Goal: Check status: Check status

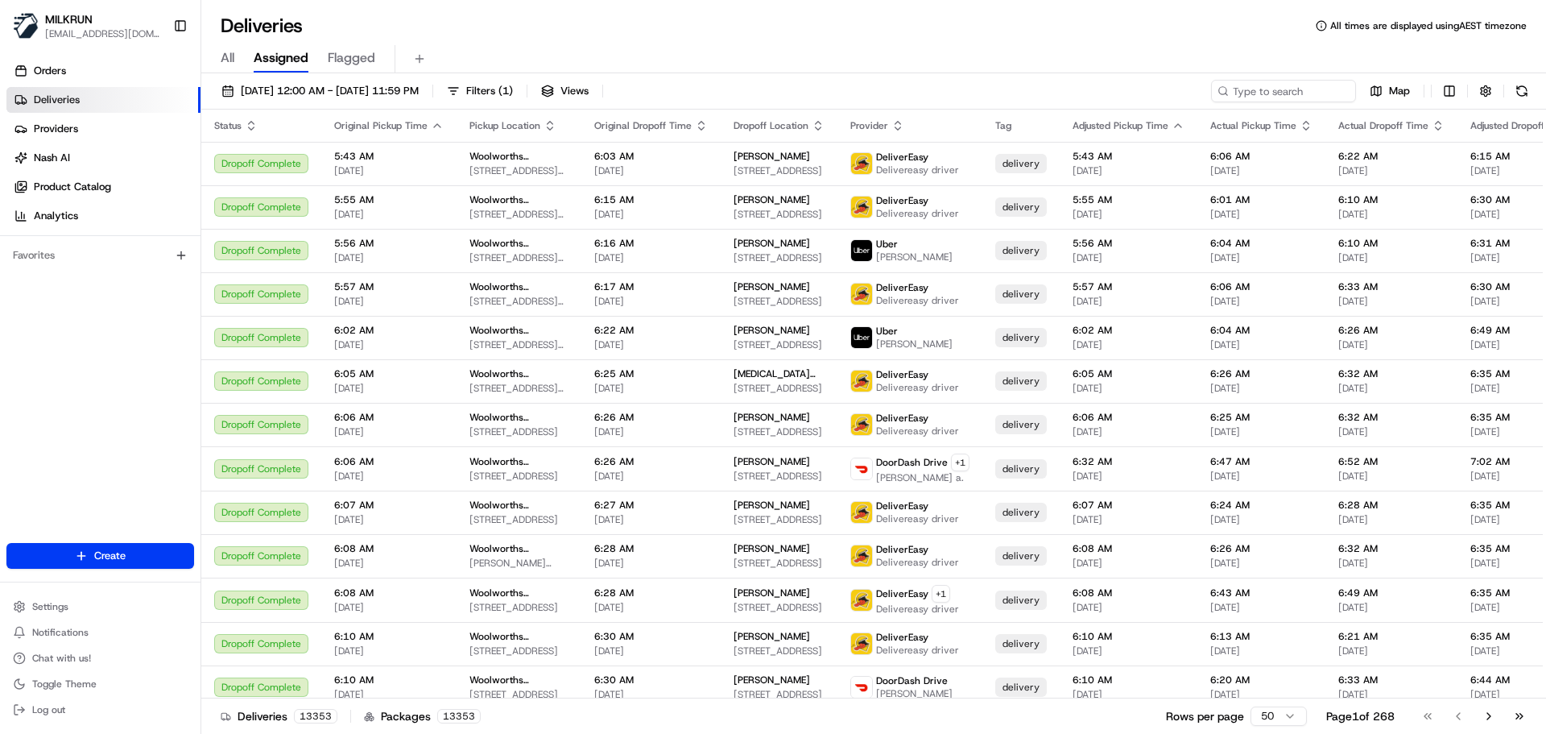
scroll to position [161, 0]
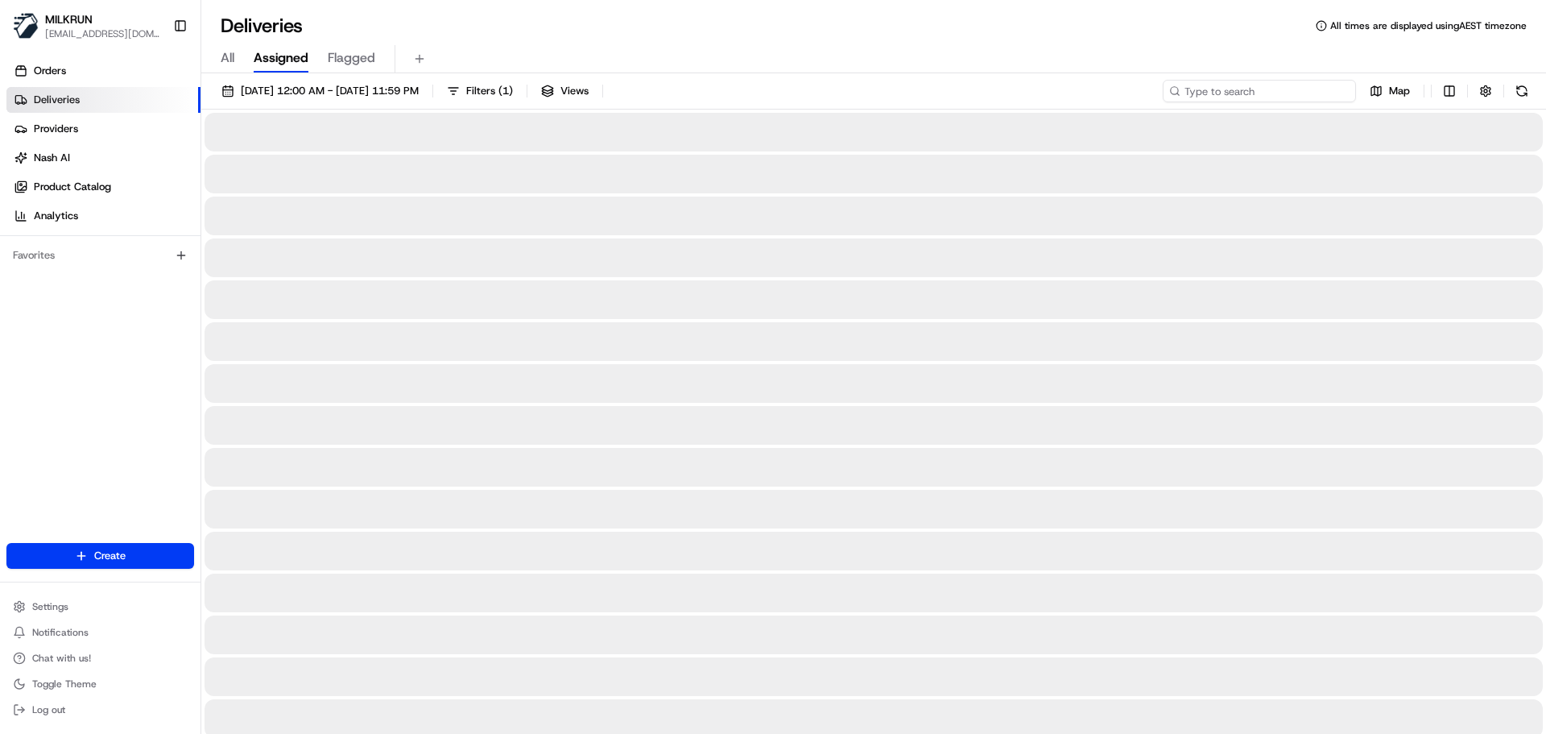
click at [1254, 95] on input at bounding box center [1259, 91] width 193 height 23
paste input "Loraini Waqakirewa"
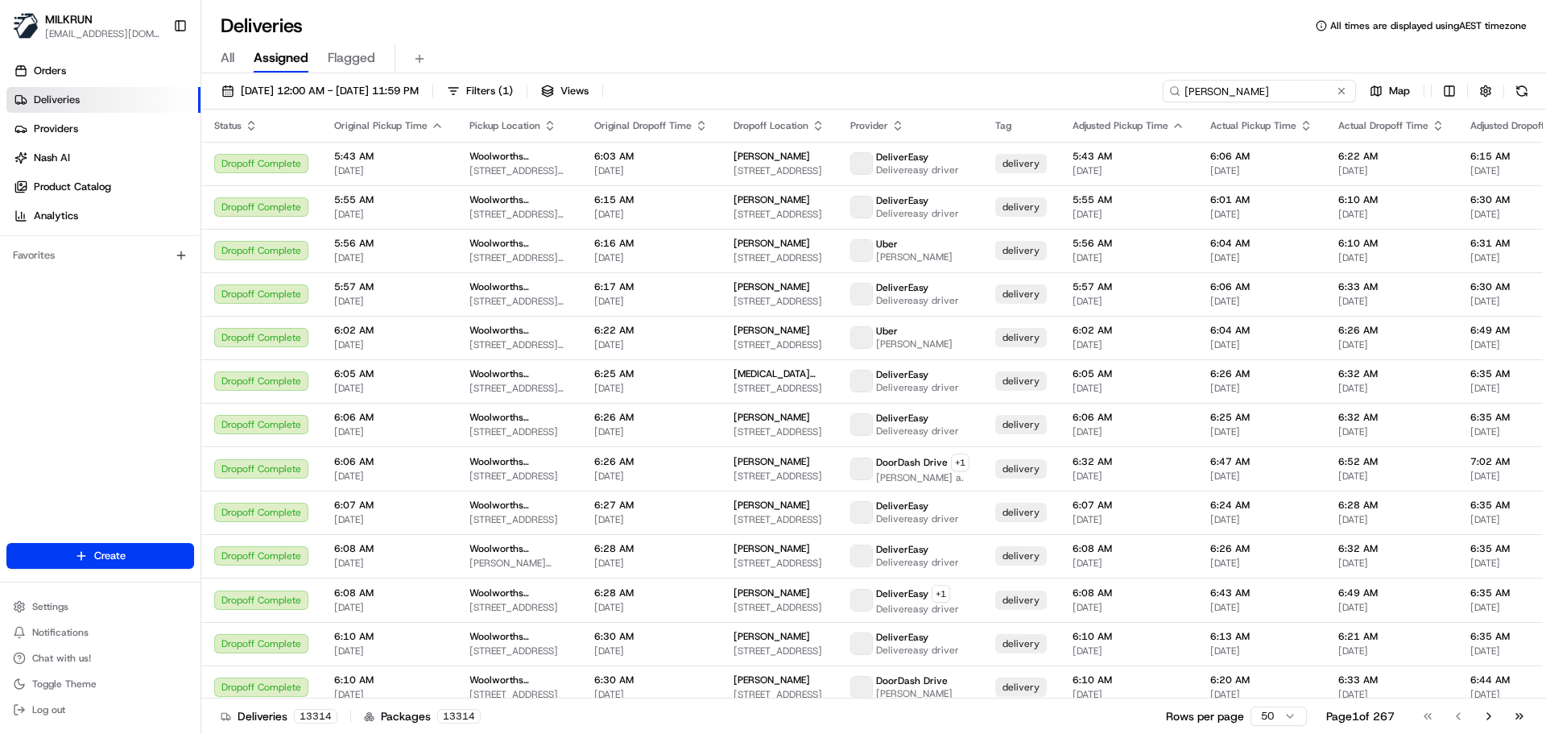
type input "Loraini Waqakirewa"
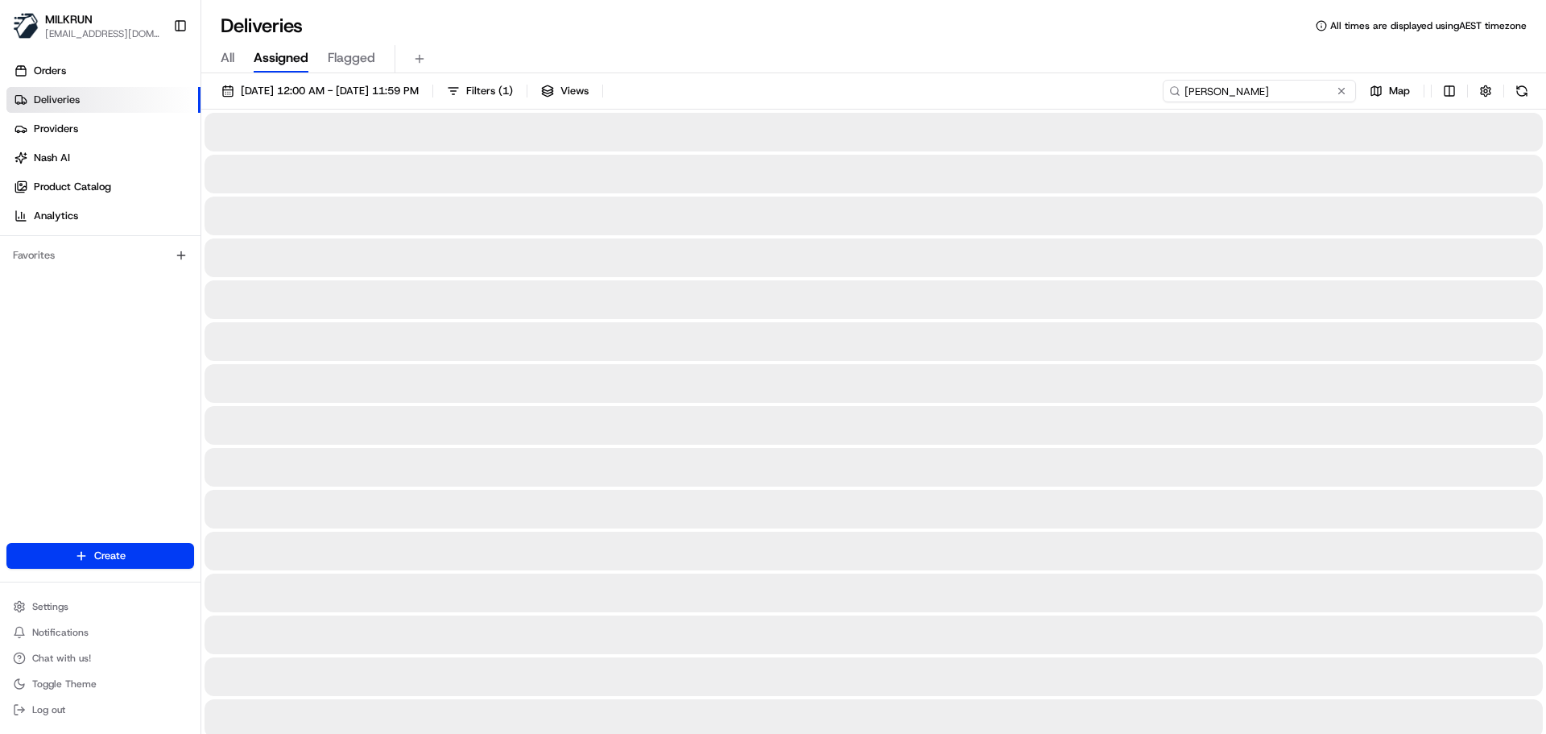
click at [1187, 93] on input "Loraini Waqakirewa" at bounding box center [1259, 91] width 193 height 23
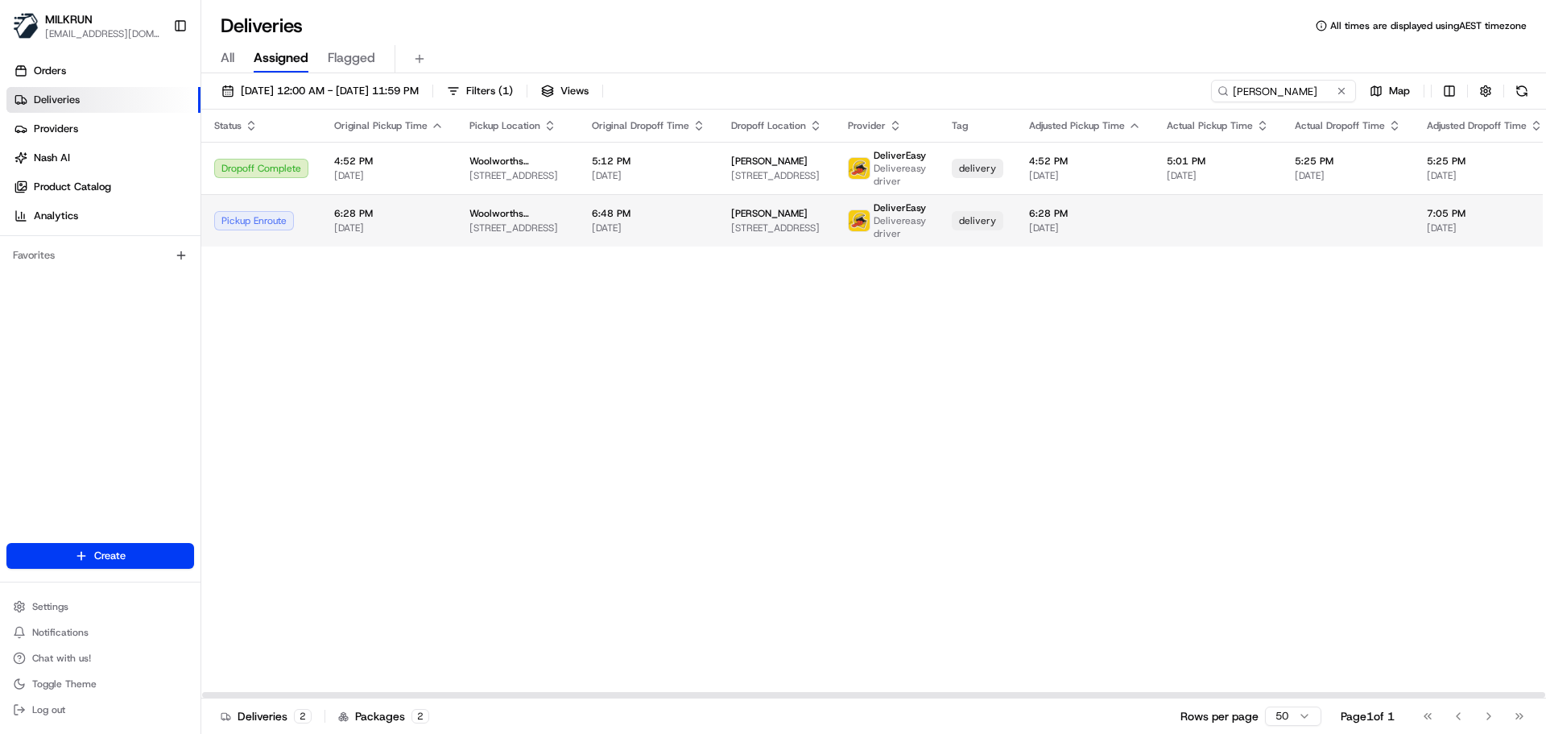
click at [513, 202] on td "Woolworths Supermarket NZ - Auckland City 76 Quay St, Auckland, Auckland 1010, …" at bounding box center [518, 220] width 122 height 52
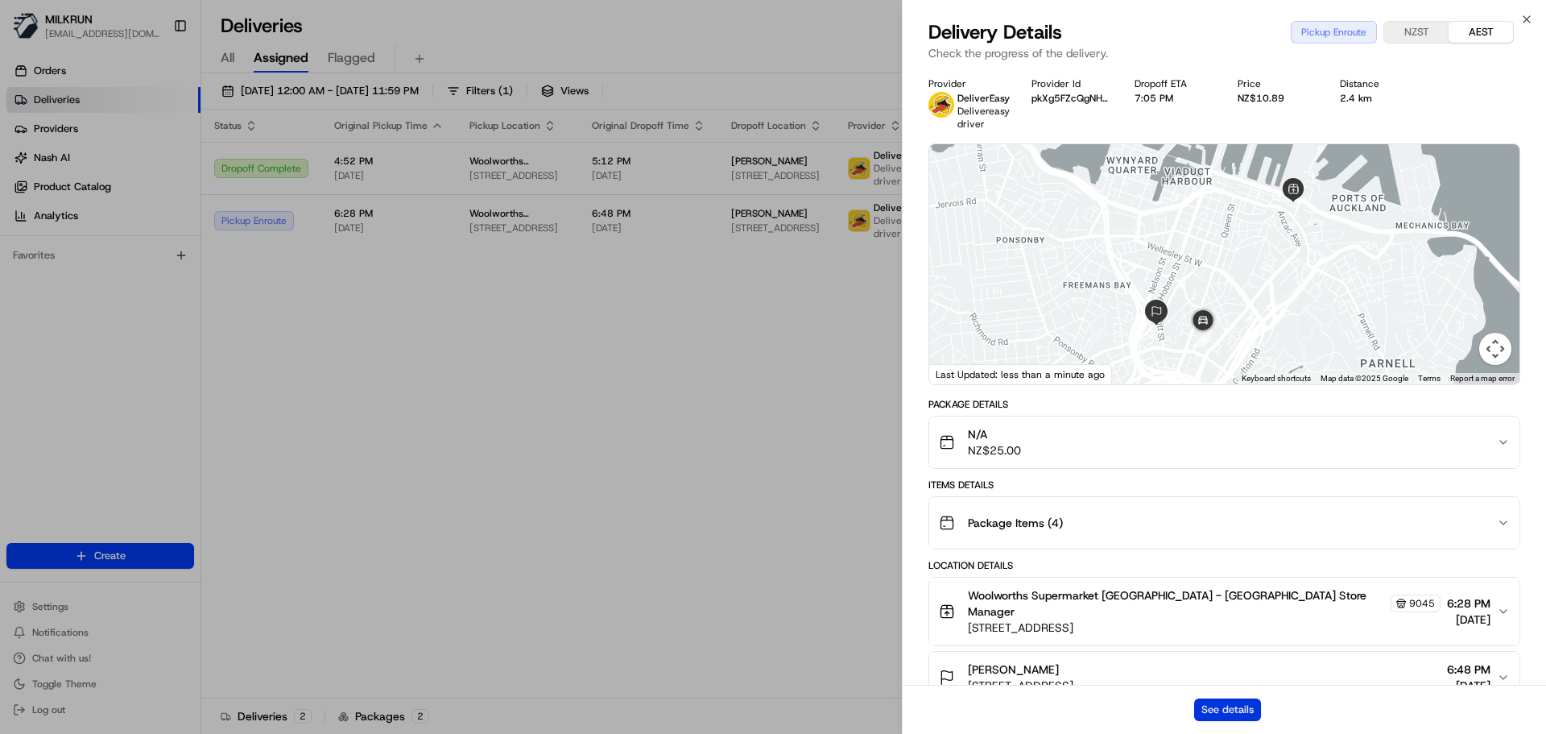
click at [1229, 702] on button "See details" at bounding box center [1227, 709] width 67 height 23
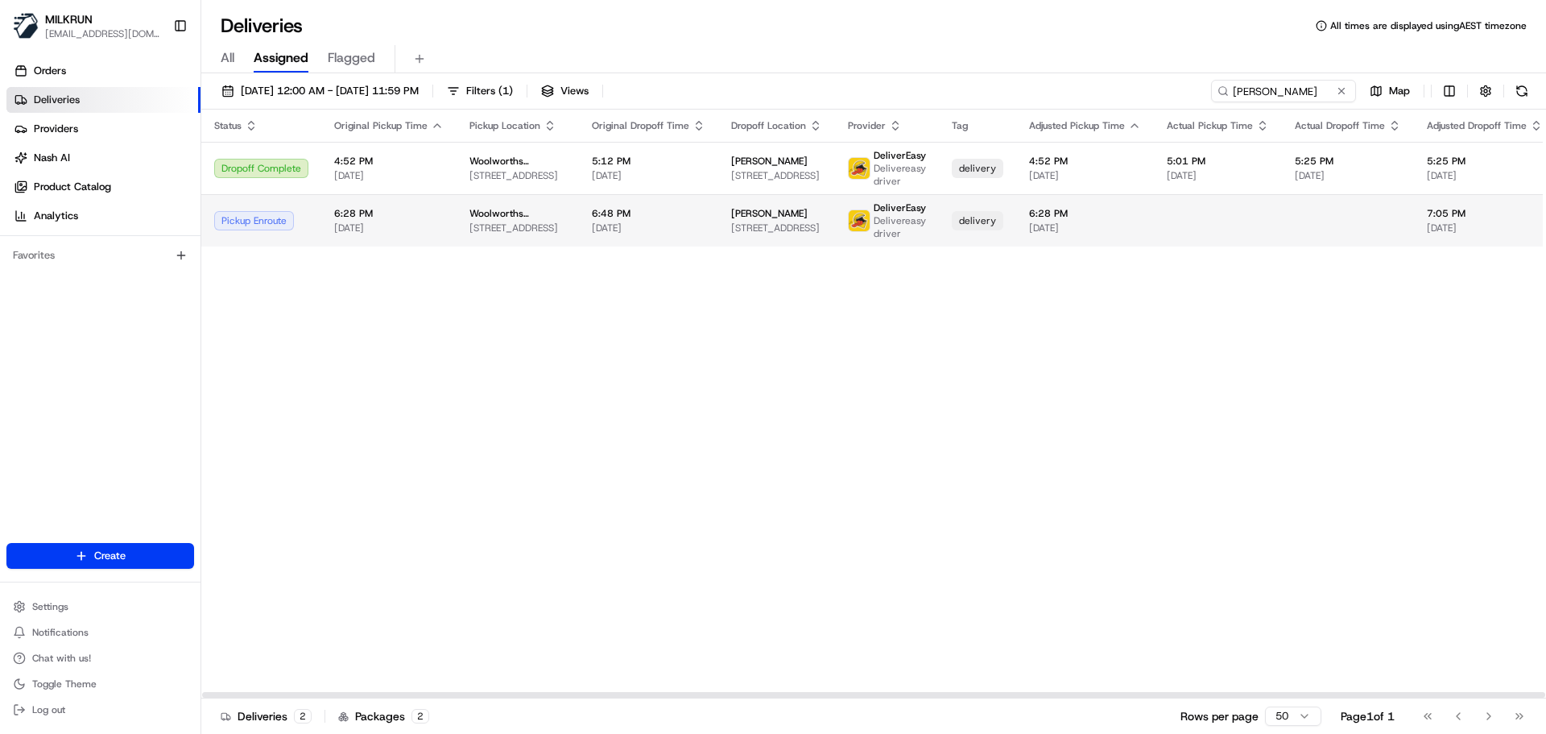
click at [969, 222] on span "delivery" at bounding box center [977, 220] width 37 height 13
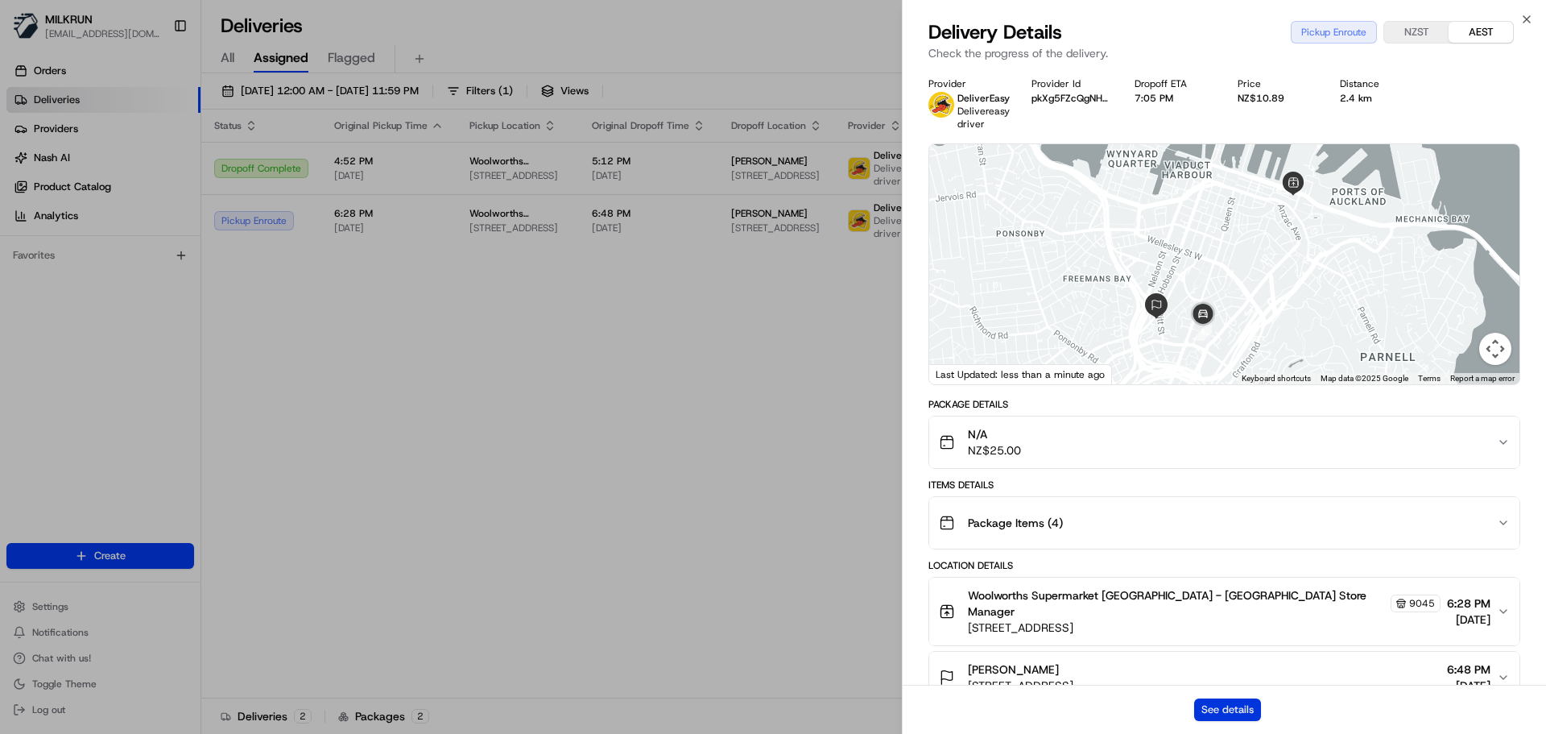
click at [1229, 707] on button "See details" at bounding box center [1227, 709] width 67 height 23
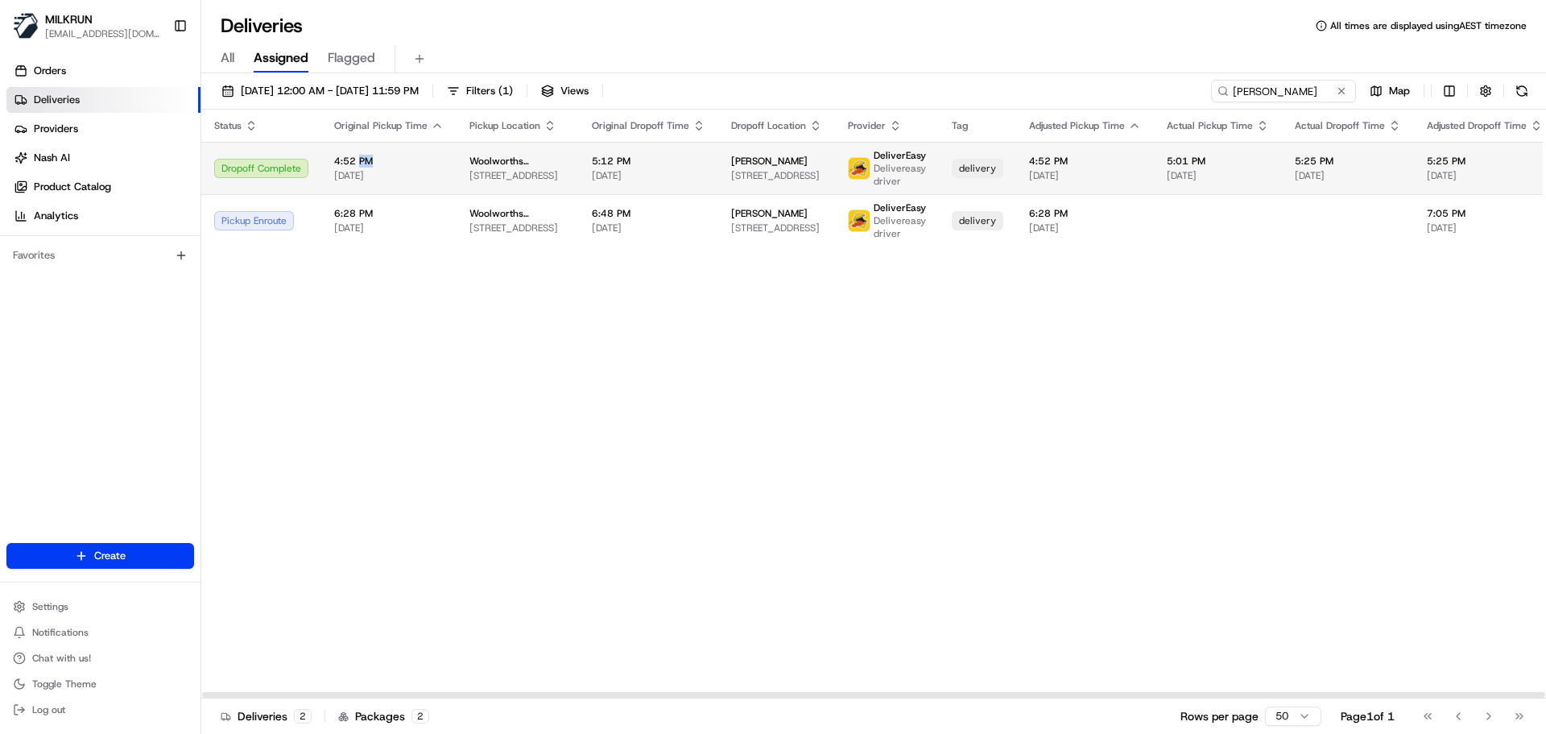
click at [358, 161] on span "4:52 PM" at bounding box center [389, 161] width 110 height 13
click at [339, 166] on span "4:52 PM" at bounding box center [389, 161] width 110 height 13
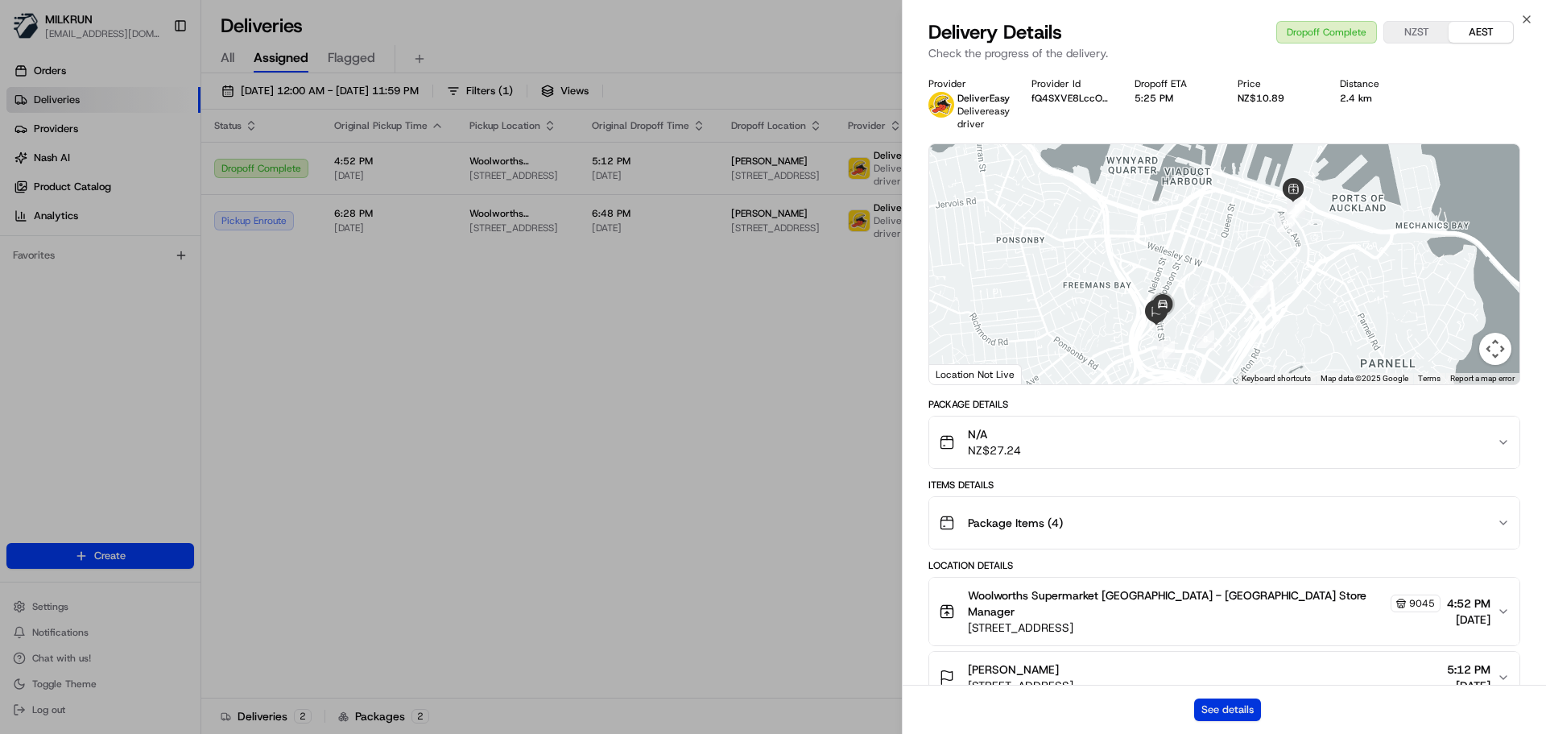
click at [1215, 715] on button "See details" at bounding box center [1227, 709] width 67 height 23
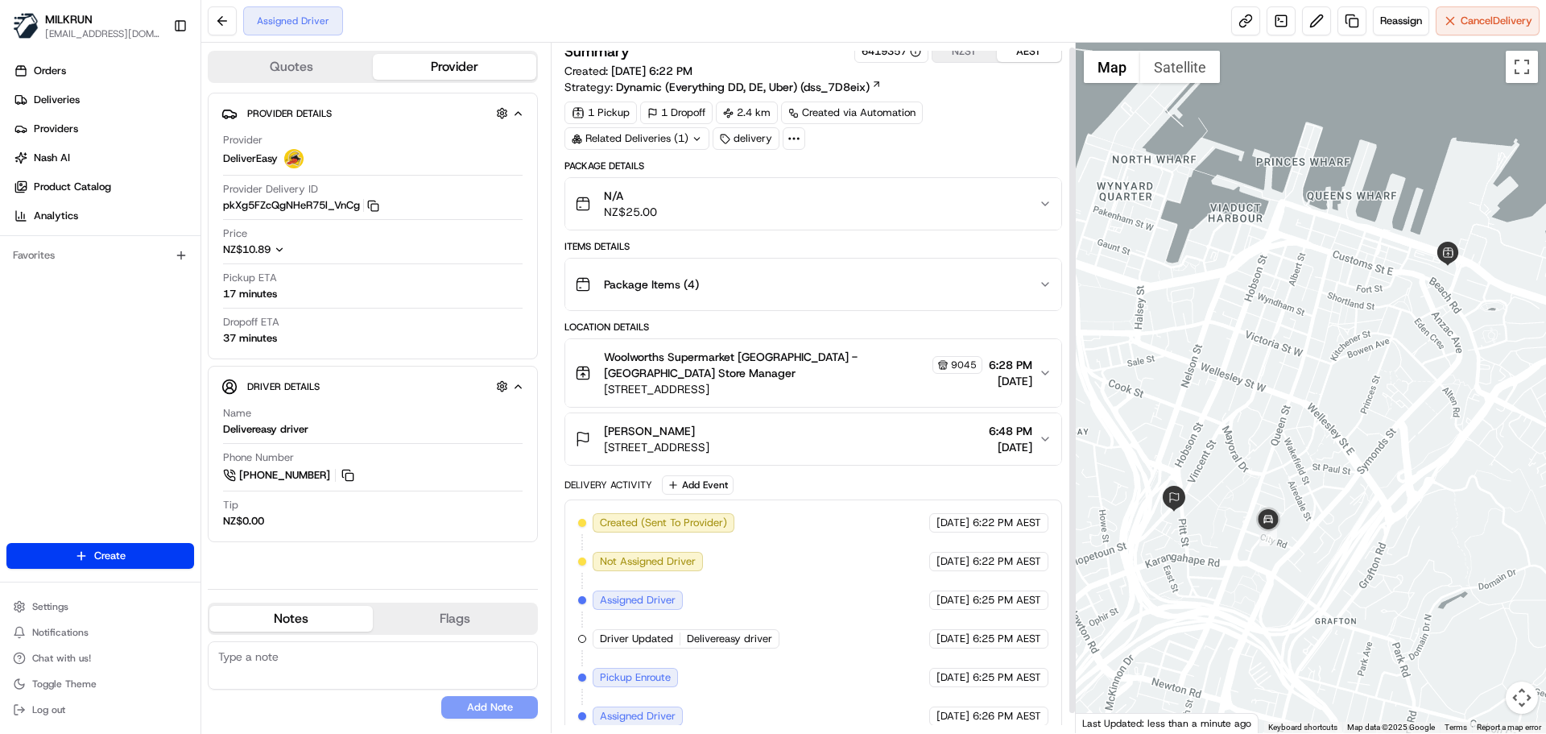
scroll to position [25, 0]
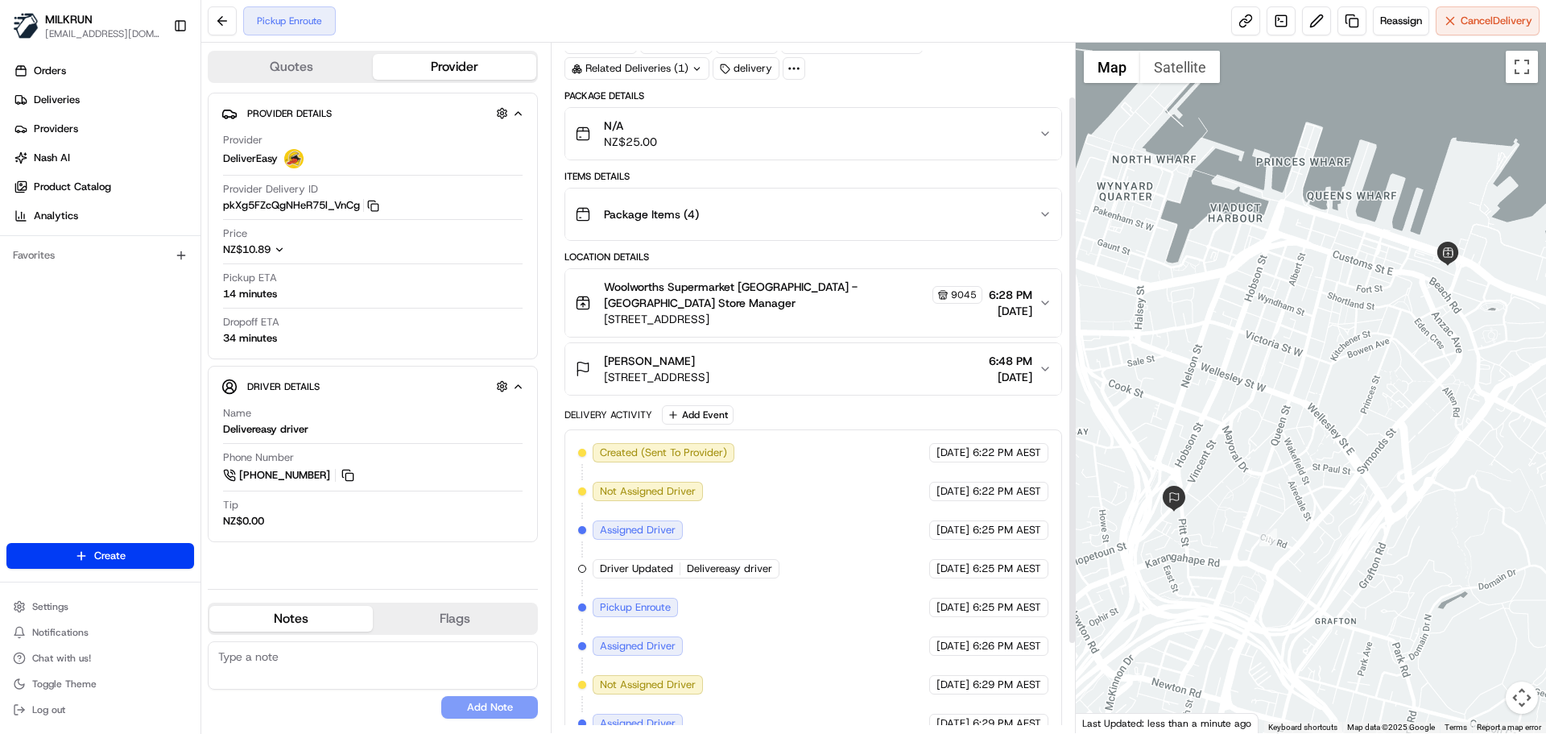
scroll to position [180, 0]
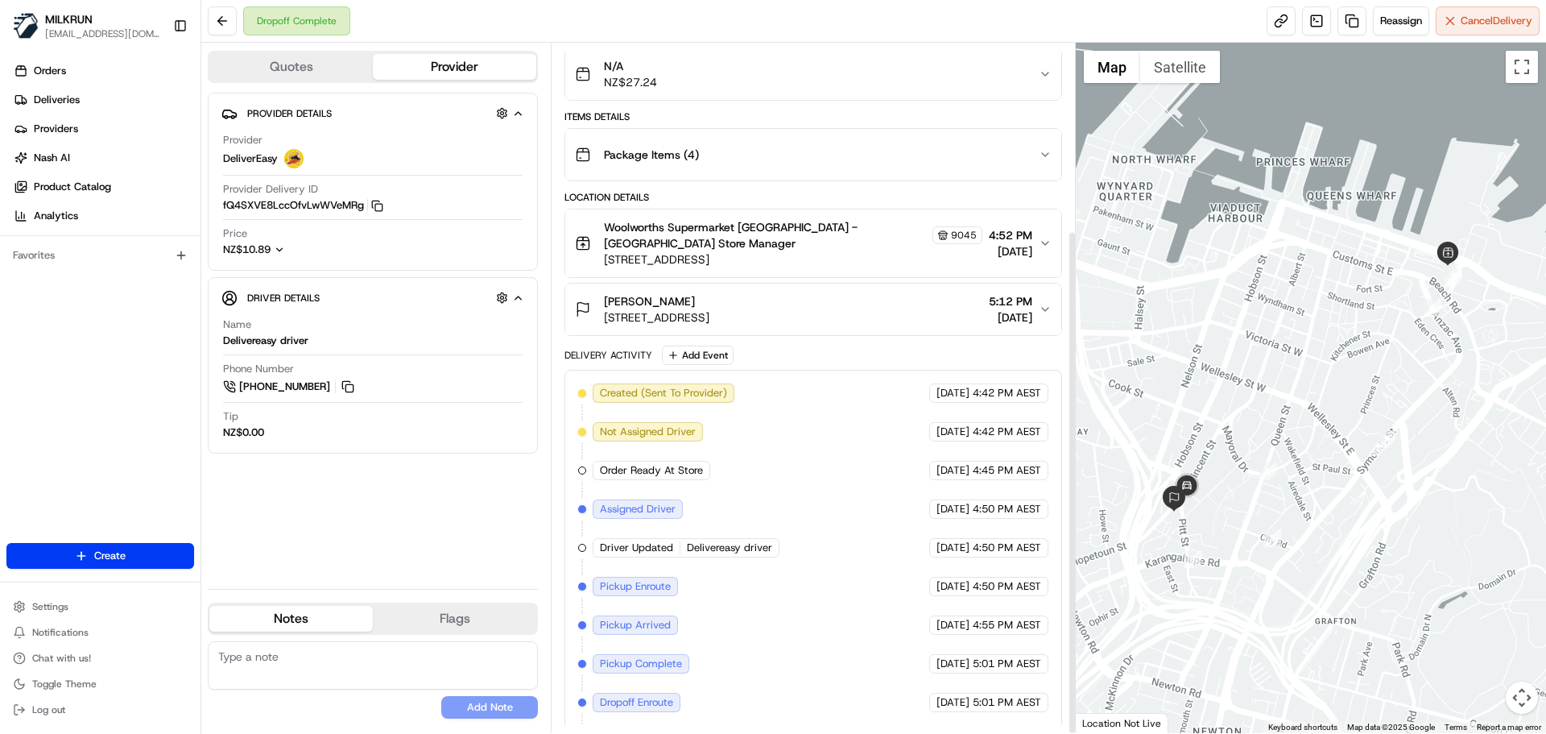
scroll to position [257, 0]
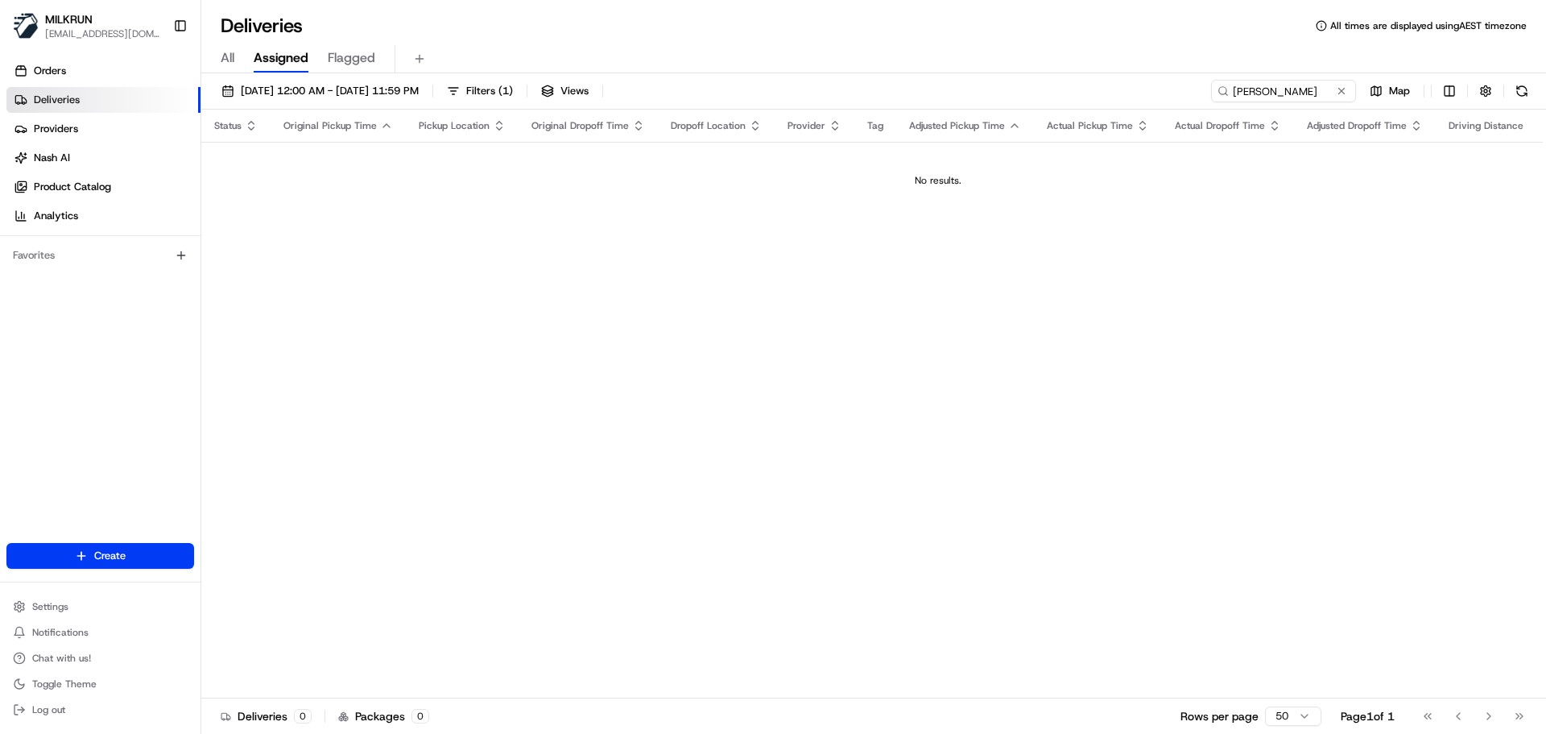
drag, startPoint x: 1339, startPoint y: 86, endPoint x: 1322, endPoint y: 92, distance: 17.8
click at [1339, 87] on button at bounding box center [1342, 91] width 16 height 16
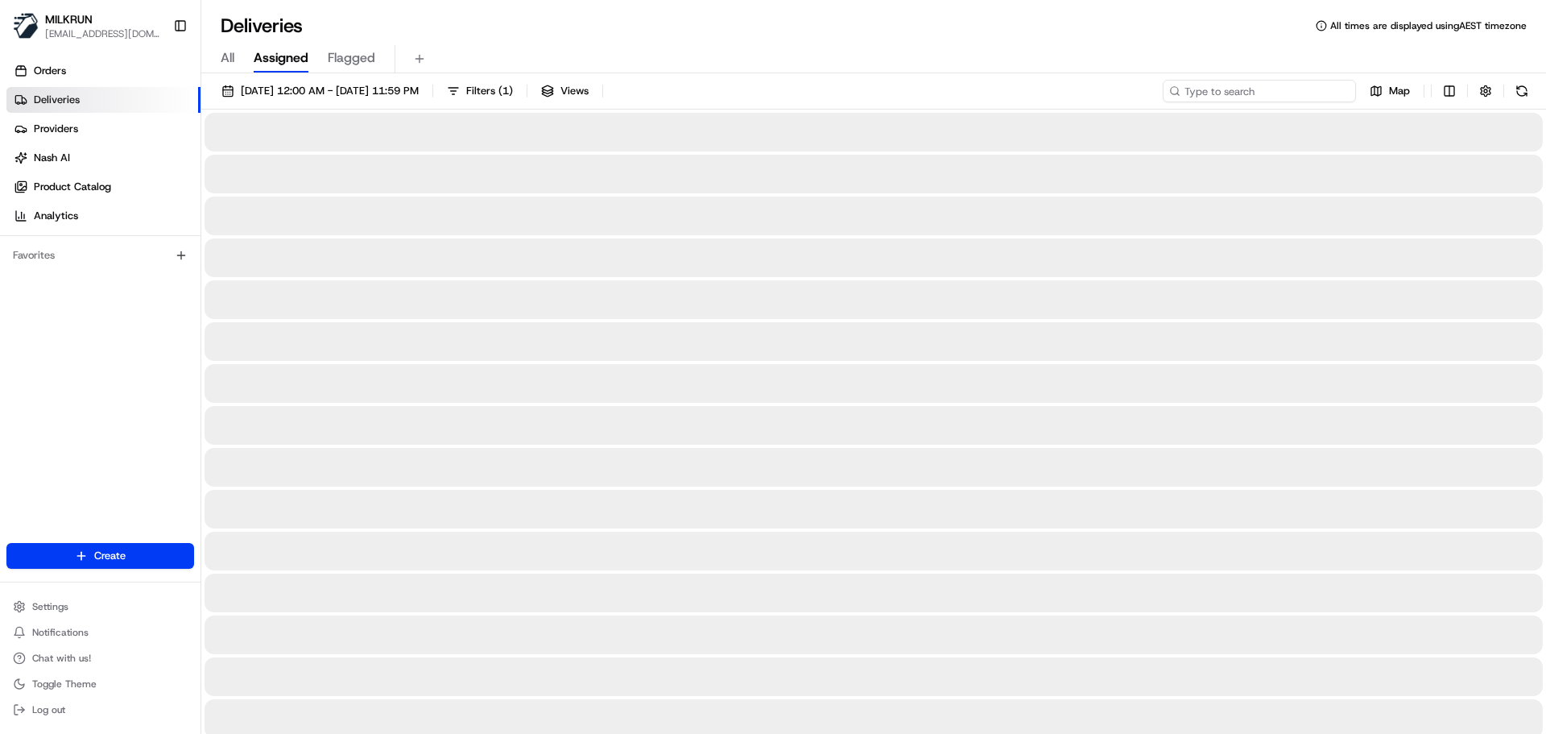
click at [1236, 93] on input at bounding box center [1259, 91] width 193 height 23
paste input "Max Brewer"
type input "Max Brewer"
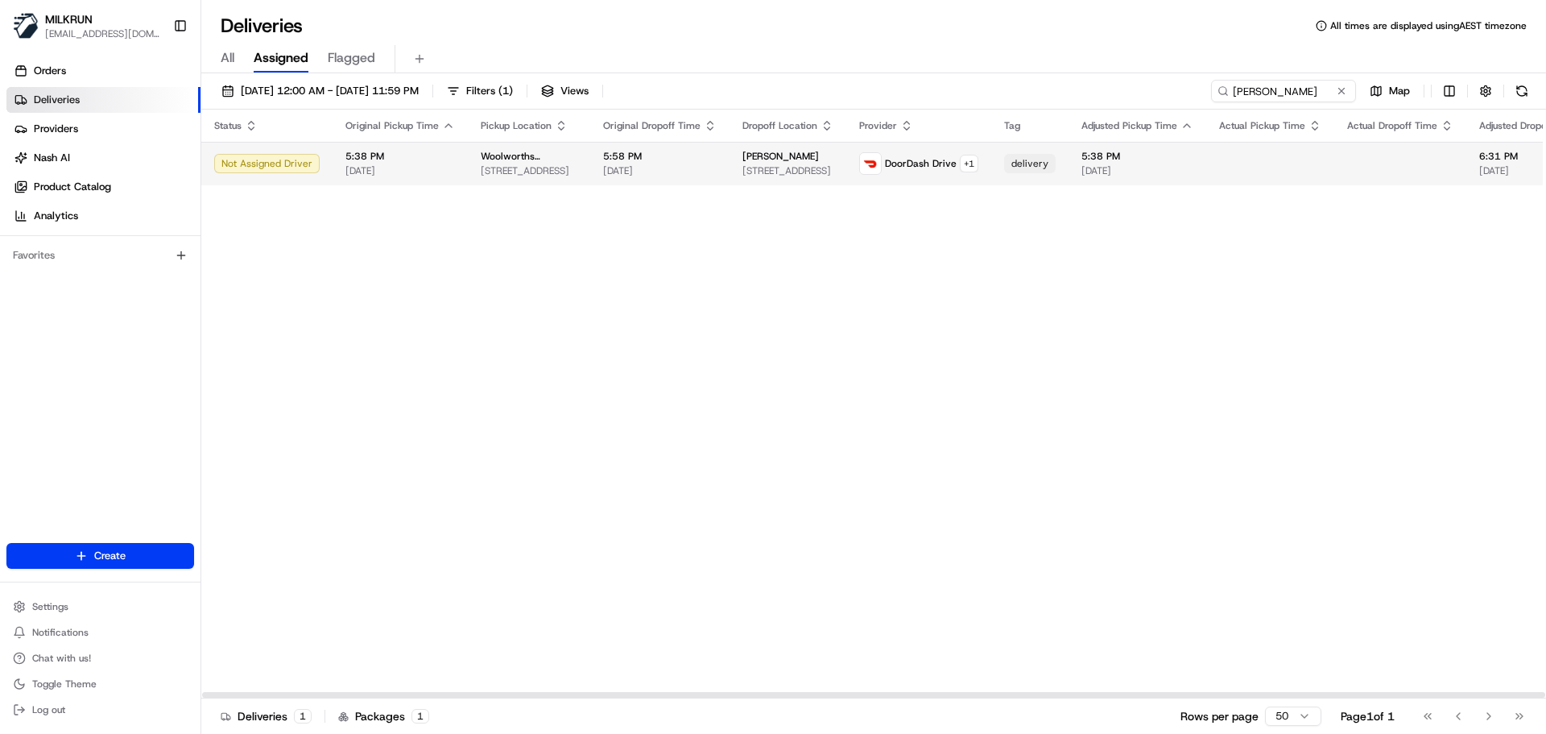
click at [909, 171] on div "DoorDash Drive + 1" at bounding box center [931, 164] width 93 height 18
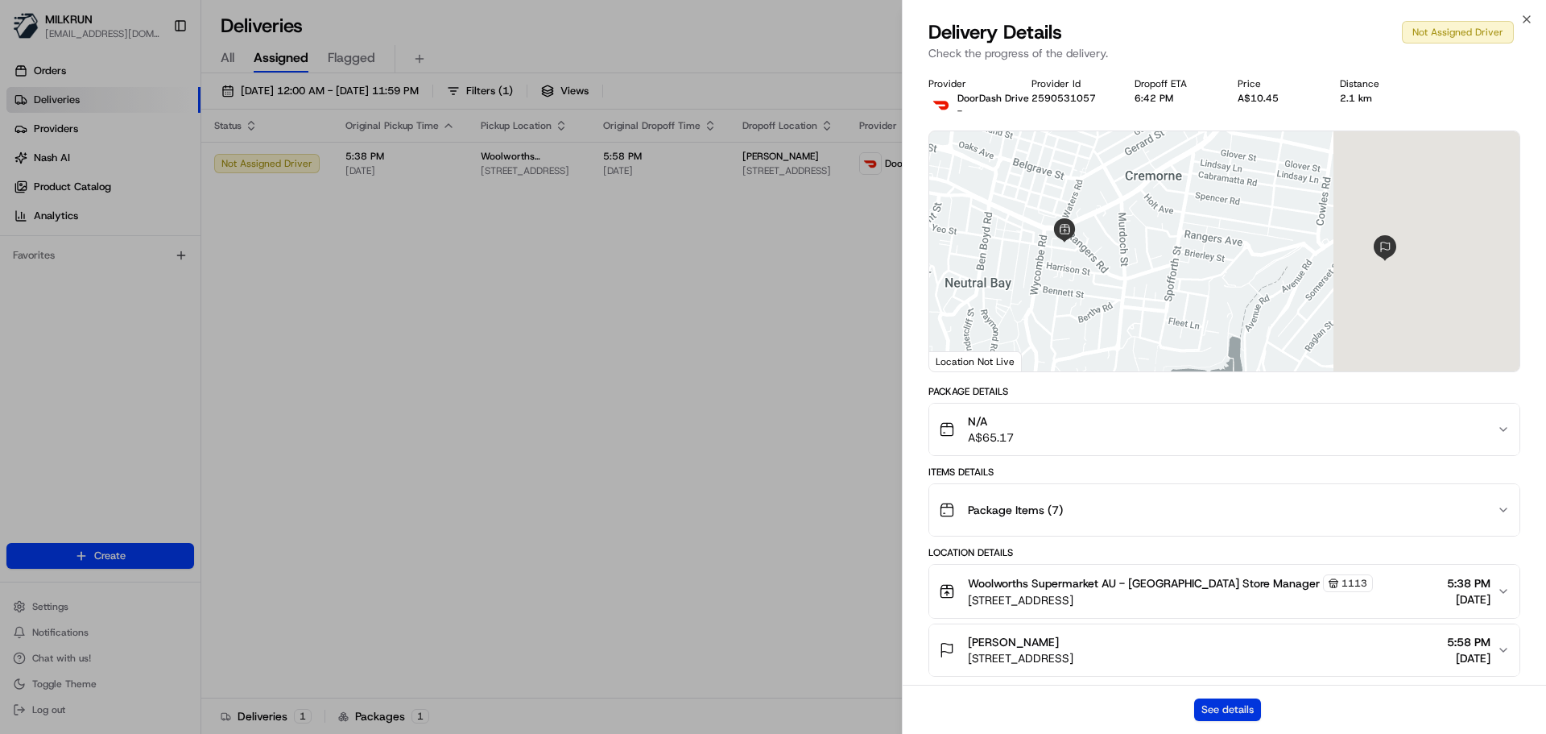
click at [1240, 715] on button "See details" at bounding box center [1227, 709] width 67 height 23
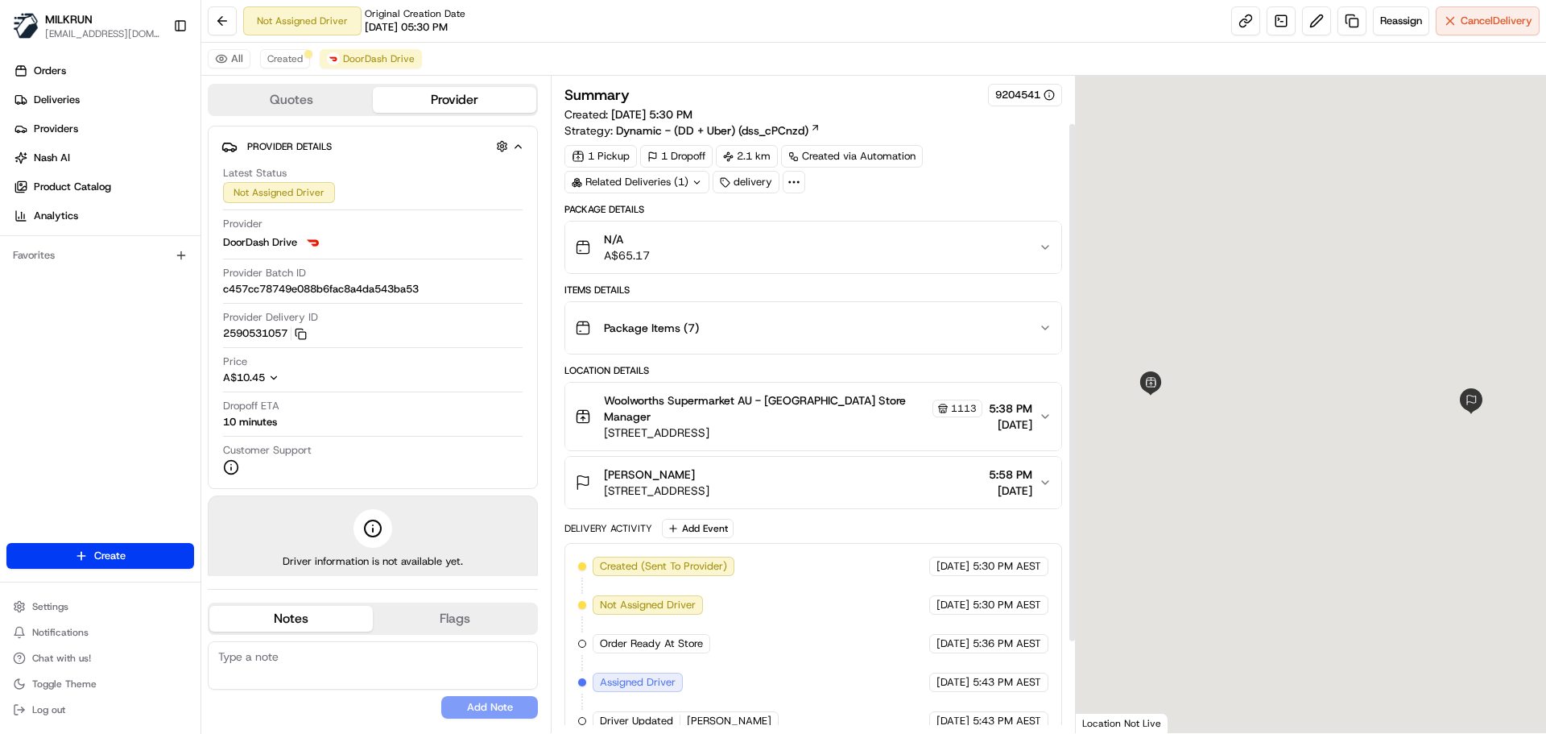
scroll to position [174, 0]
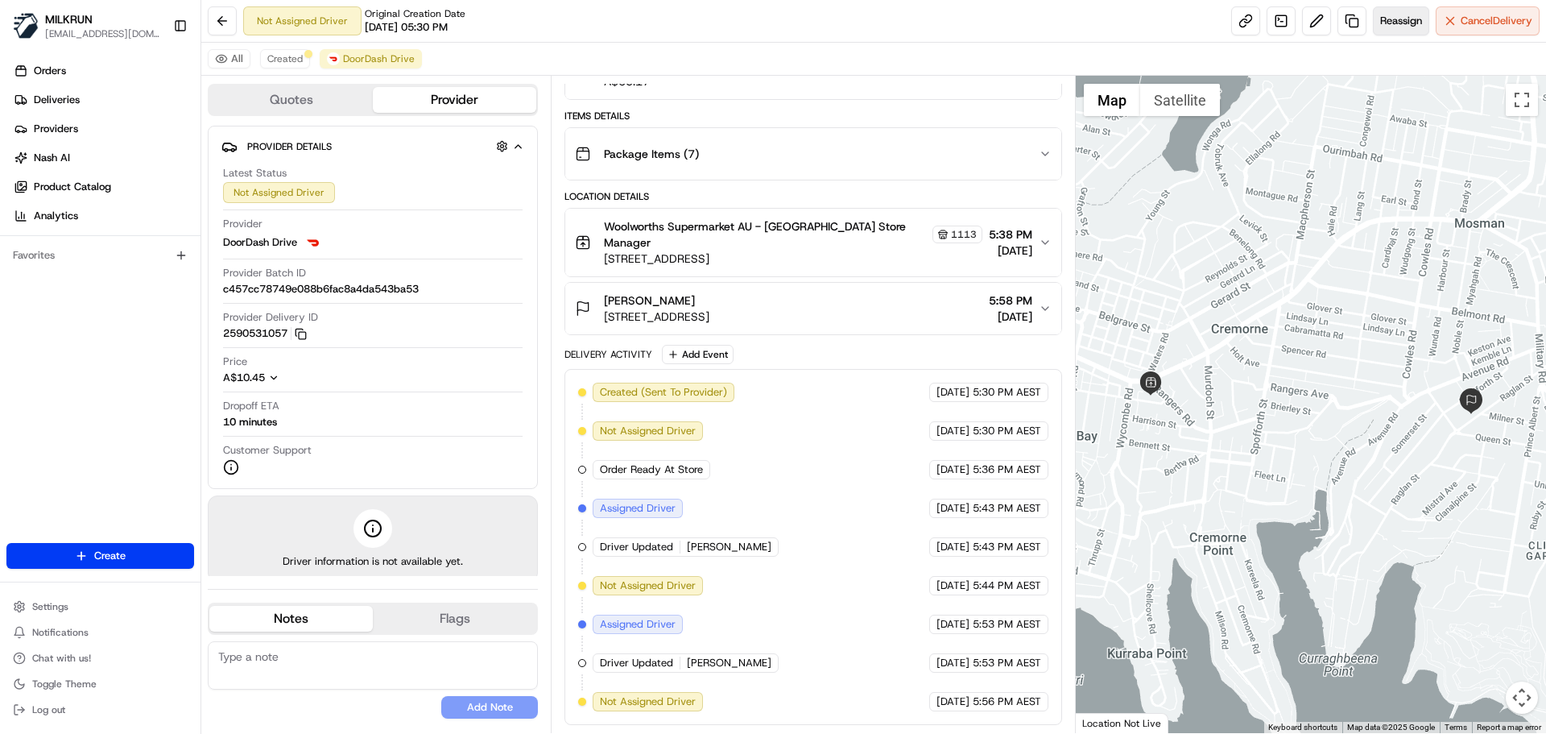
click at [1409, 10] on button "Reassign" at bounding box center [1401, 20] width 56 height 29
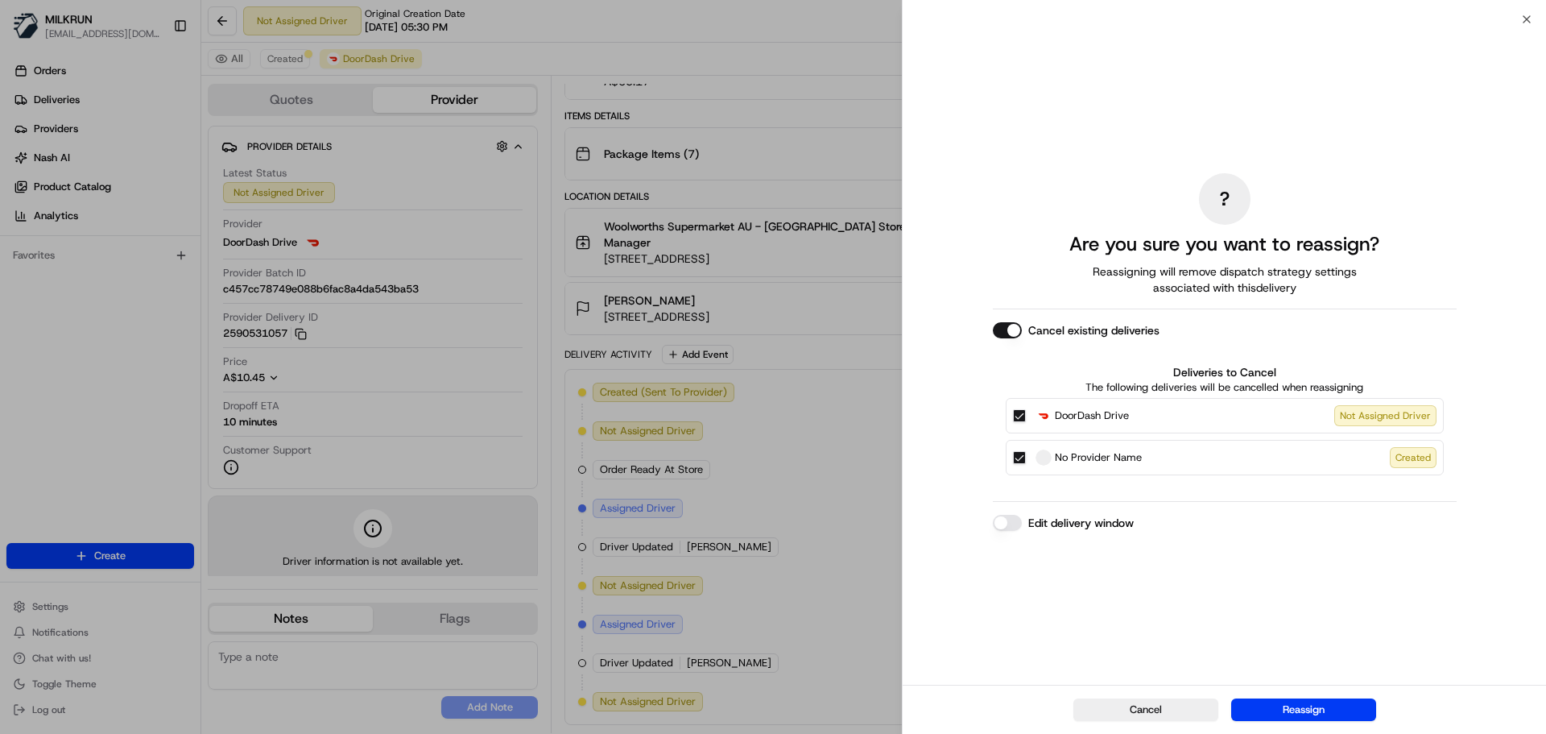
drag, startPoint x: 1020, startPoint y: 413, endPoint x: 1033, endPoint y: 439, distance: 28.8
click at [1022, 413] on button "DoorDash Drive Not Assigned Driver" at bounding box center [1019, 415] width 13 height 13
click at [1018, 465] on div "No Provider Name Created" at bounding box center [1225, 457] width 438 height 35
click at [1022, 453] on button "No Provider Name Created" at bounding box center [1019, 457] width 13 height 13
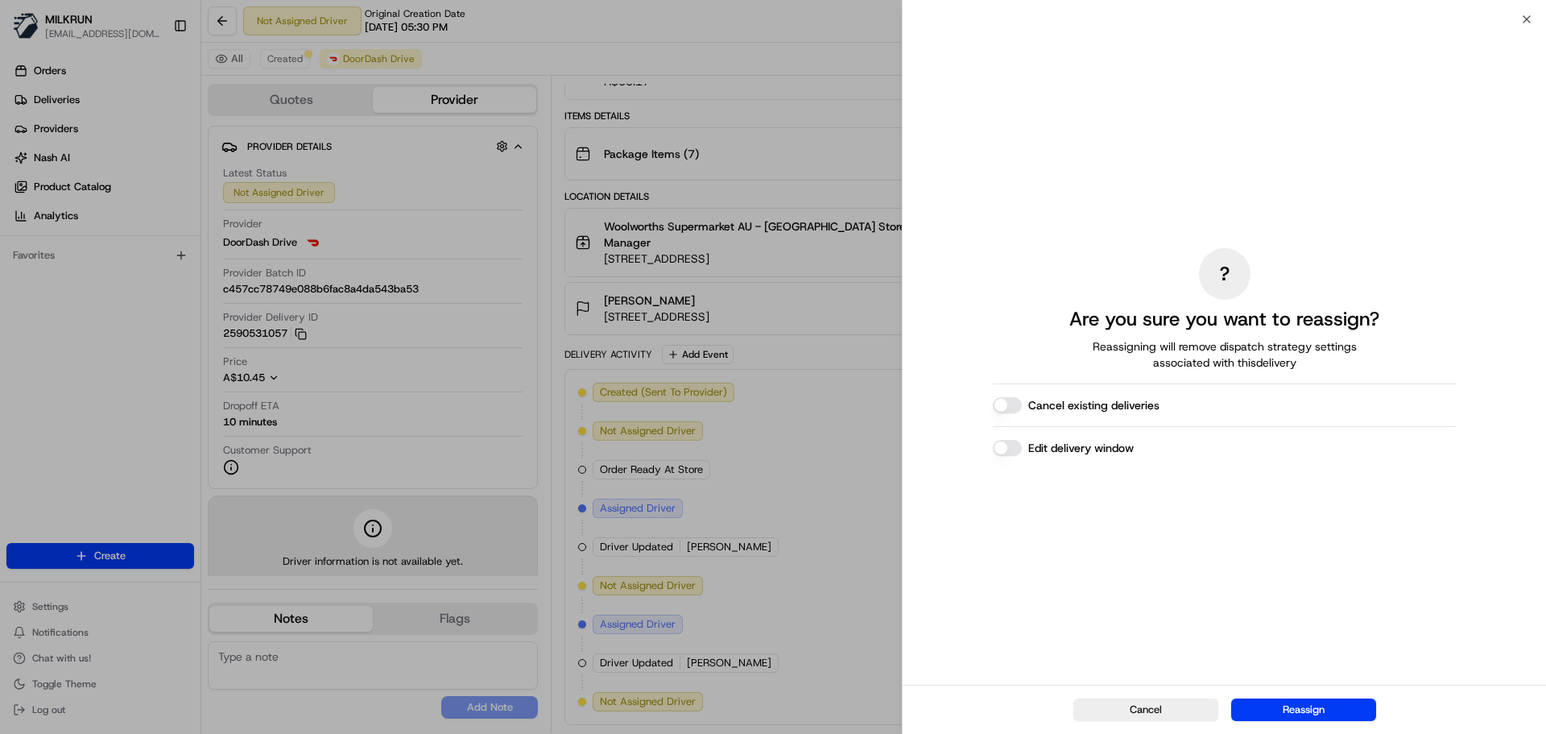
drag, startPoint x: 1316, startPoint y: 709, endPoint x: 1310, endPoint y: 700, distance: 10.5
click at [1314, 706] on button "Reassign" at bounding box center [1304, 709] width 145 height 23
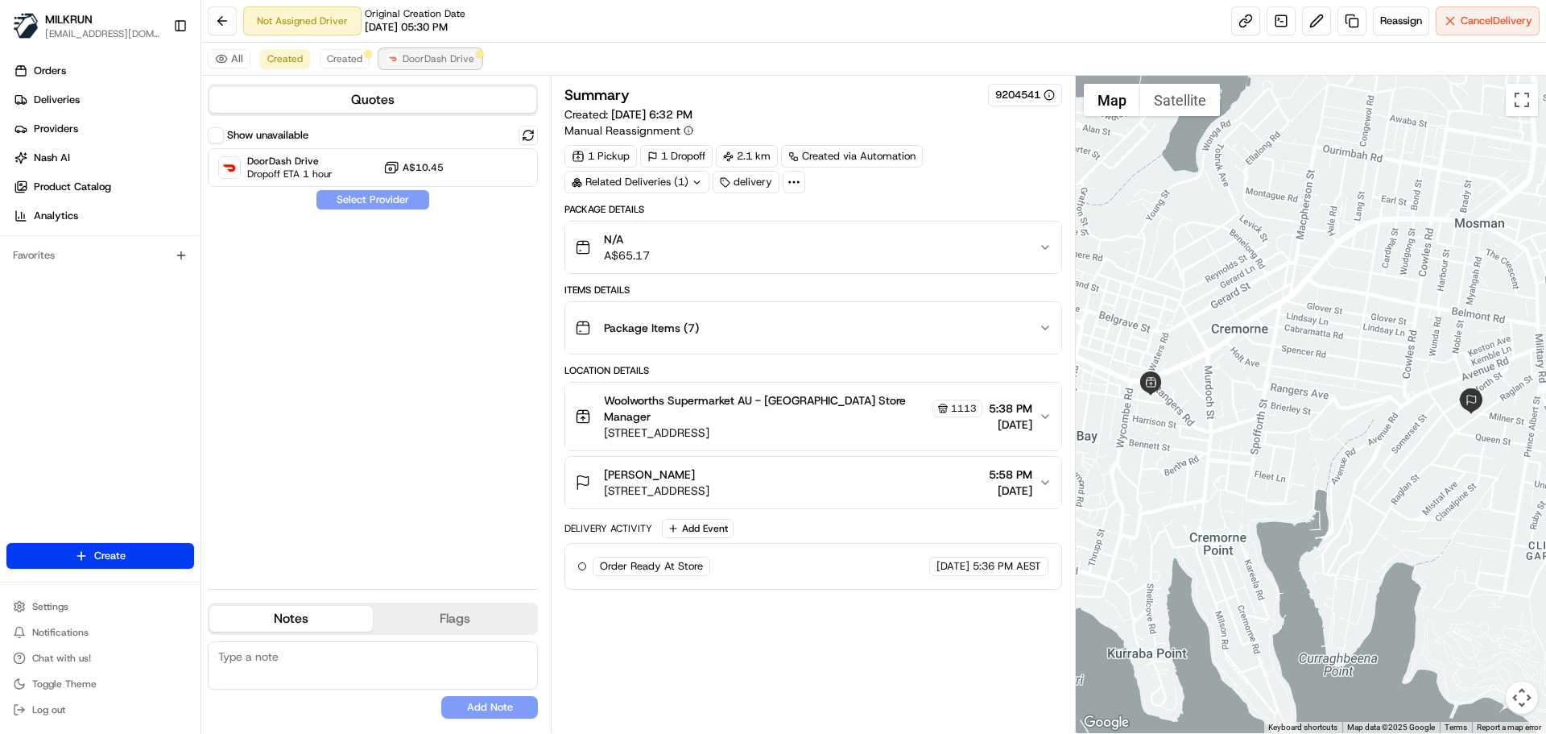
click at [404, 56] on span "DoorDash Drive" at bounding box center [439, 58] width 72 height 13
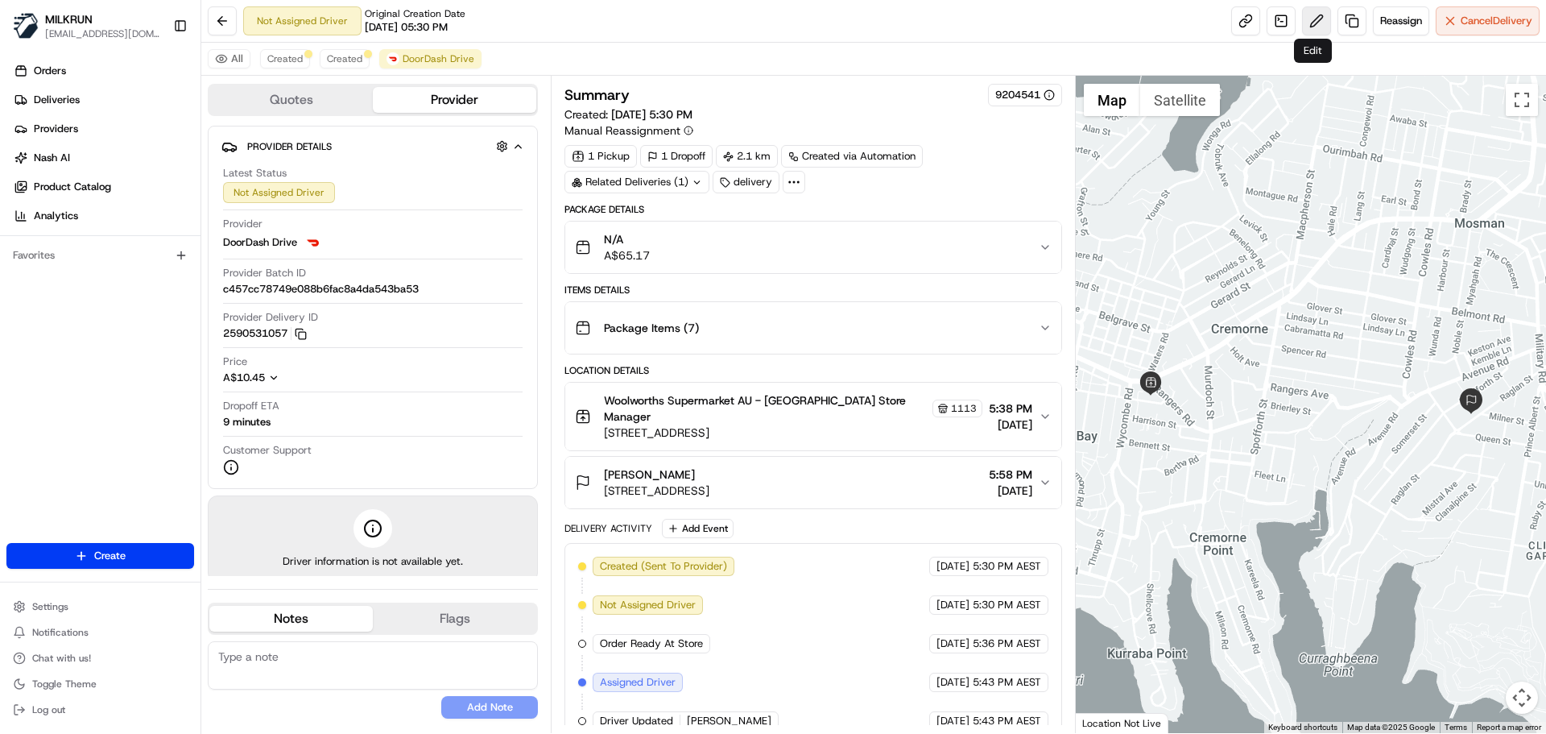
click at [1318, 16] on button at bounding box center [1316, 20] width 29 height 29
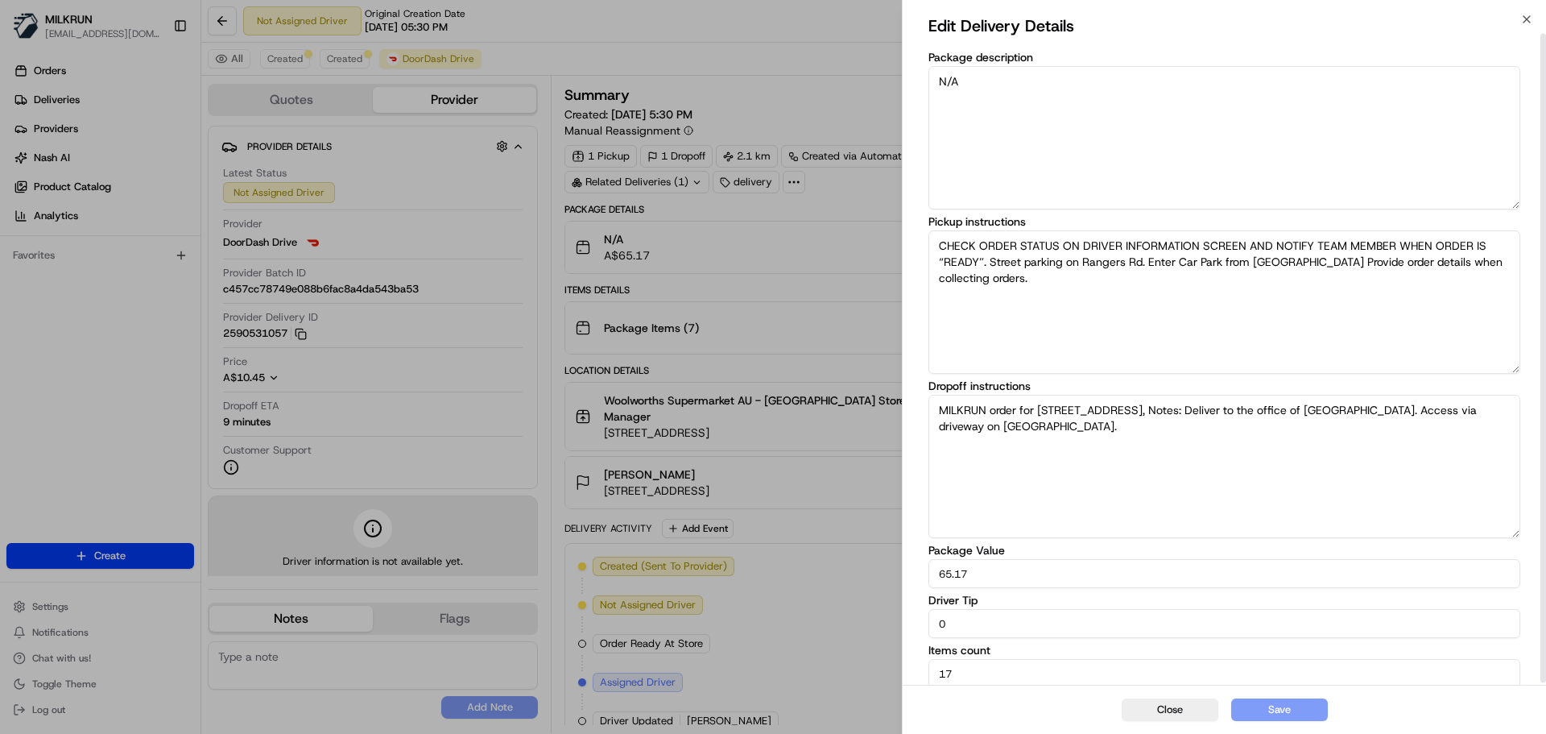
scroll to position [16, 0]
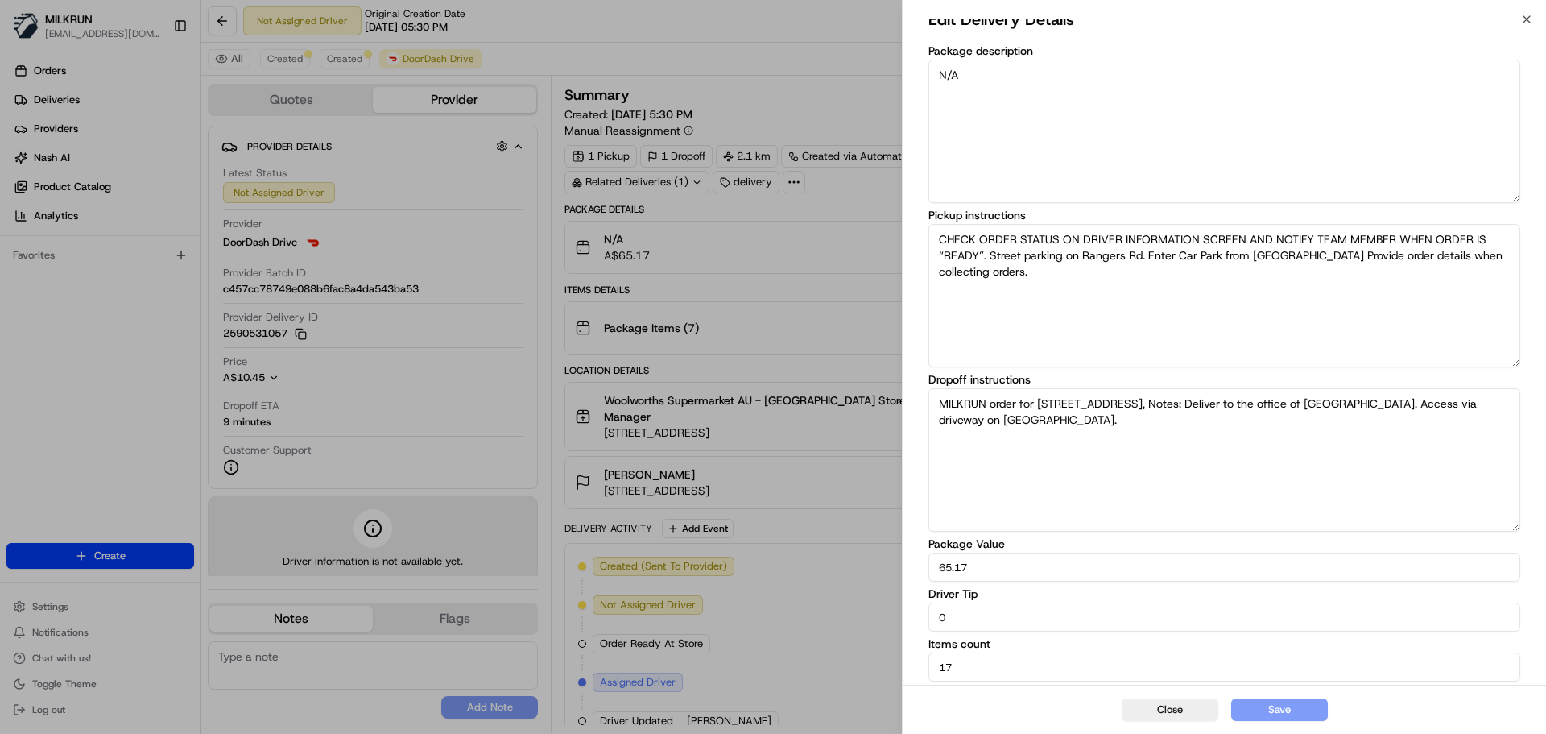
drag, startPoint x: 939, startPoint y: 624, endPoint x: 893, endPoint y: 629, distance: 46.2
click at [893, 629] on body "MILKRUN aoman@woolworths.com.au Toggle Sidebar Orders Deliveries Providers Nash…" at bounding box center [773, 367] width 1546 height 734
type input "10"
click at [1288, 711] on button "Save" at bounding box center [1280, 709] width 97 height 23
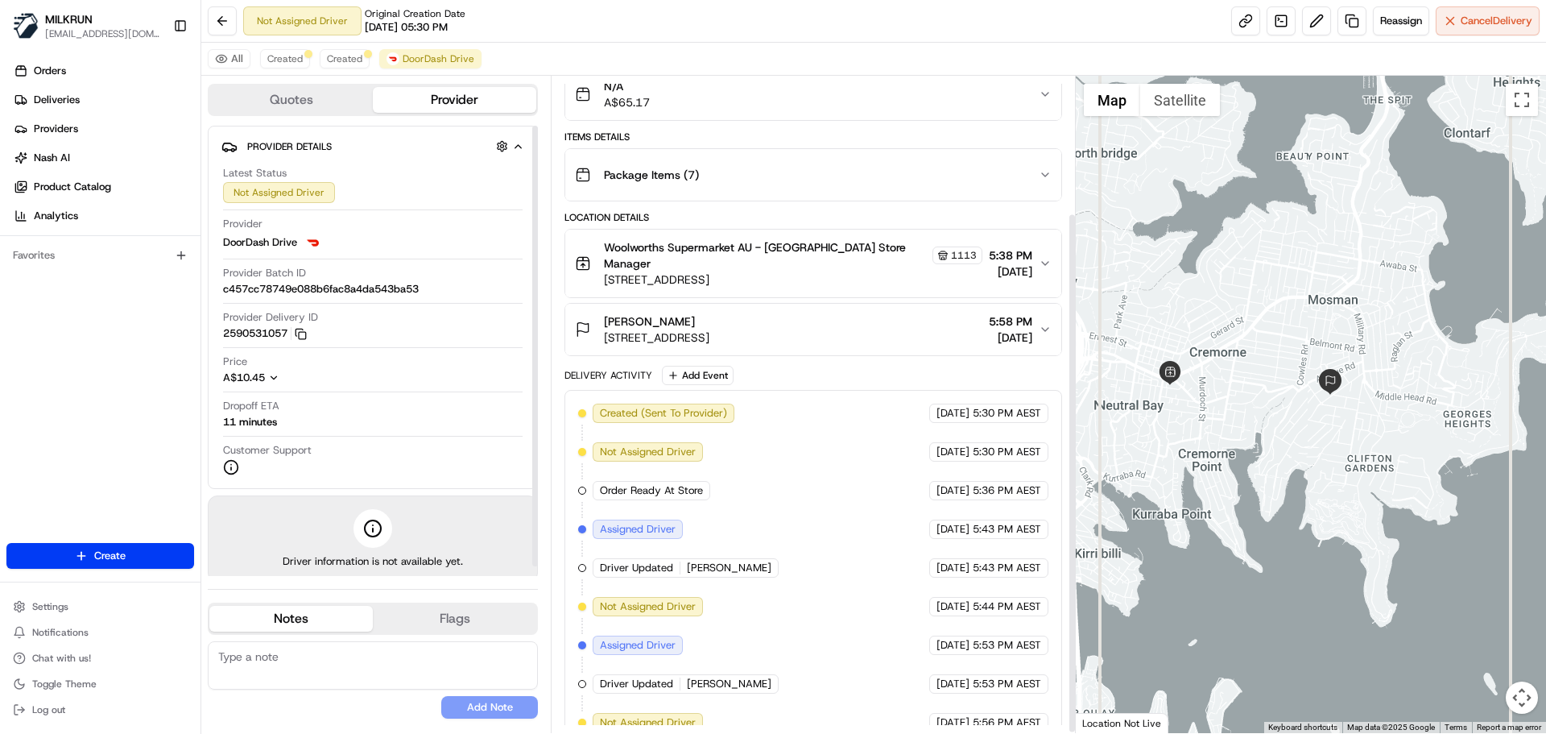
scroll to position [174, 0]
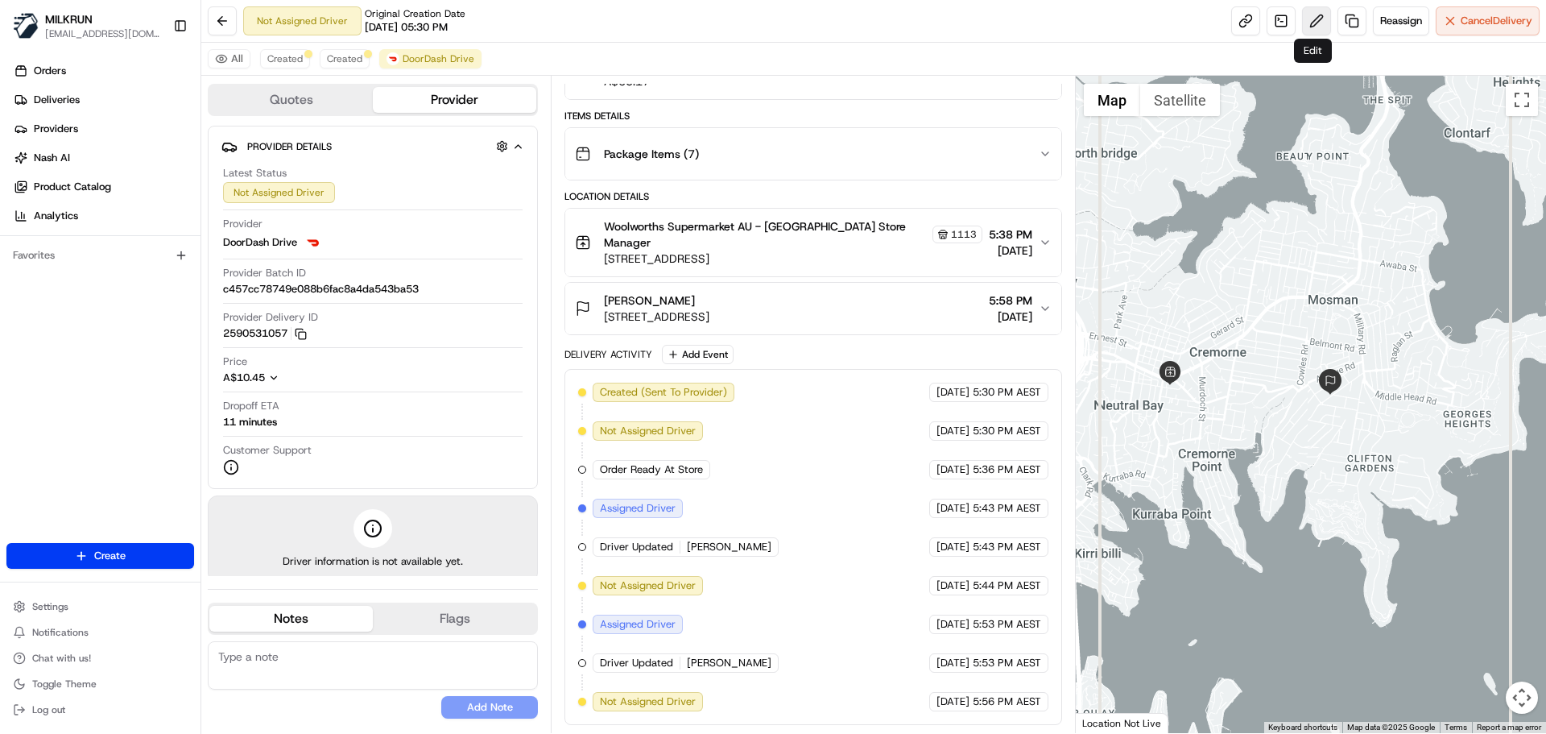
click at [1310, 27] on button at bounding box center [1316, 20] width 29 height 29
drag, startPoint x: 606, startPoint y: 295, endPoint x: 50, endPoint y: 213, distance: 562.6
click at [667, 287] on button "Max Brewer 144A Raglan St, Mosman, NSW 2088, AU 5:58 PM 15/08/2025" at bounding box center [812, 309] width 495 height 52
copy span "Max Brewer"
drag, startPoint x: 1049, startPoint y: 309, endPoint x: 1051, endPoint y: 324, distance: 14.7
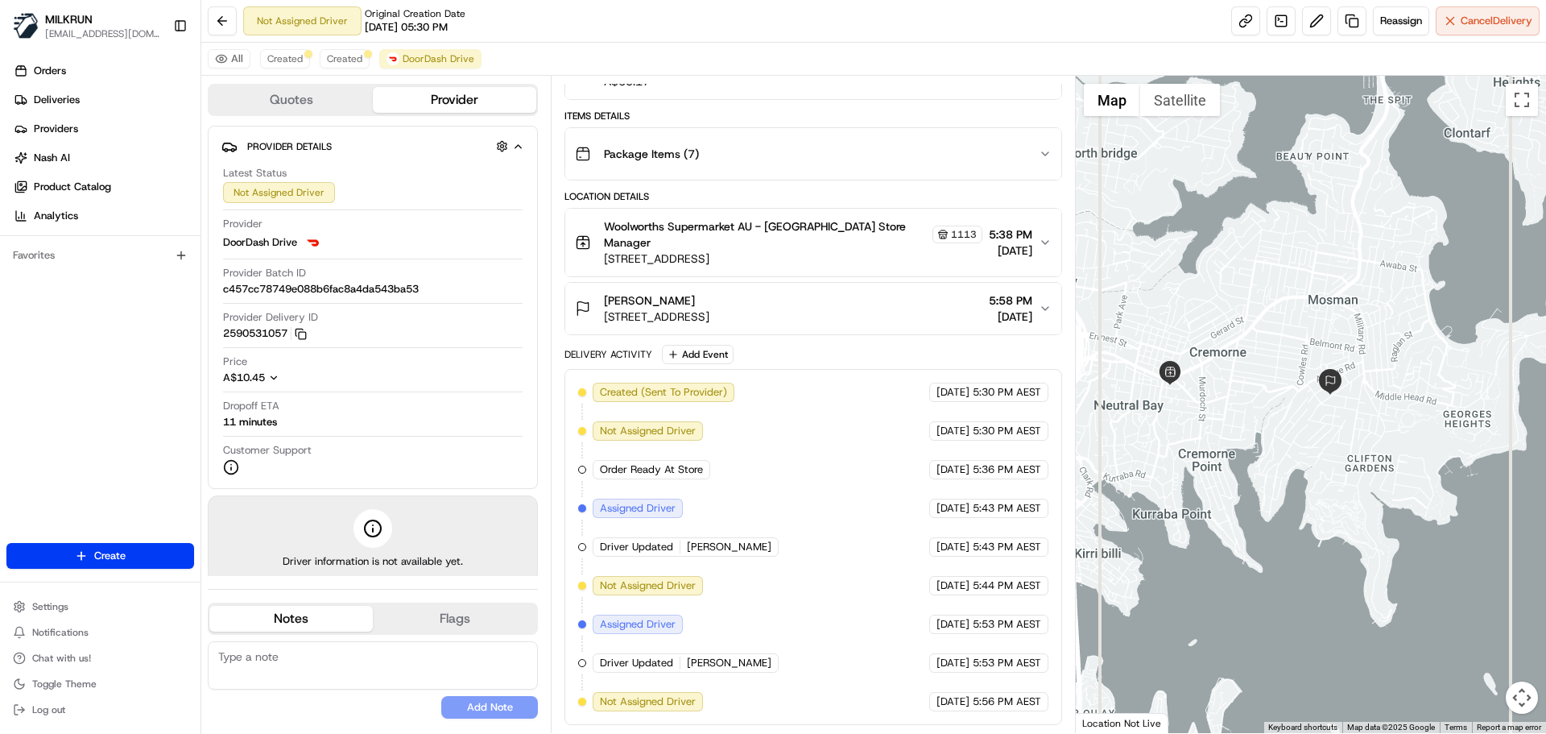
click at [1049, 310] on icon "button" at bounding box center [1045, 308] width 13 height 13
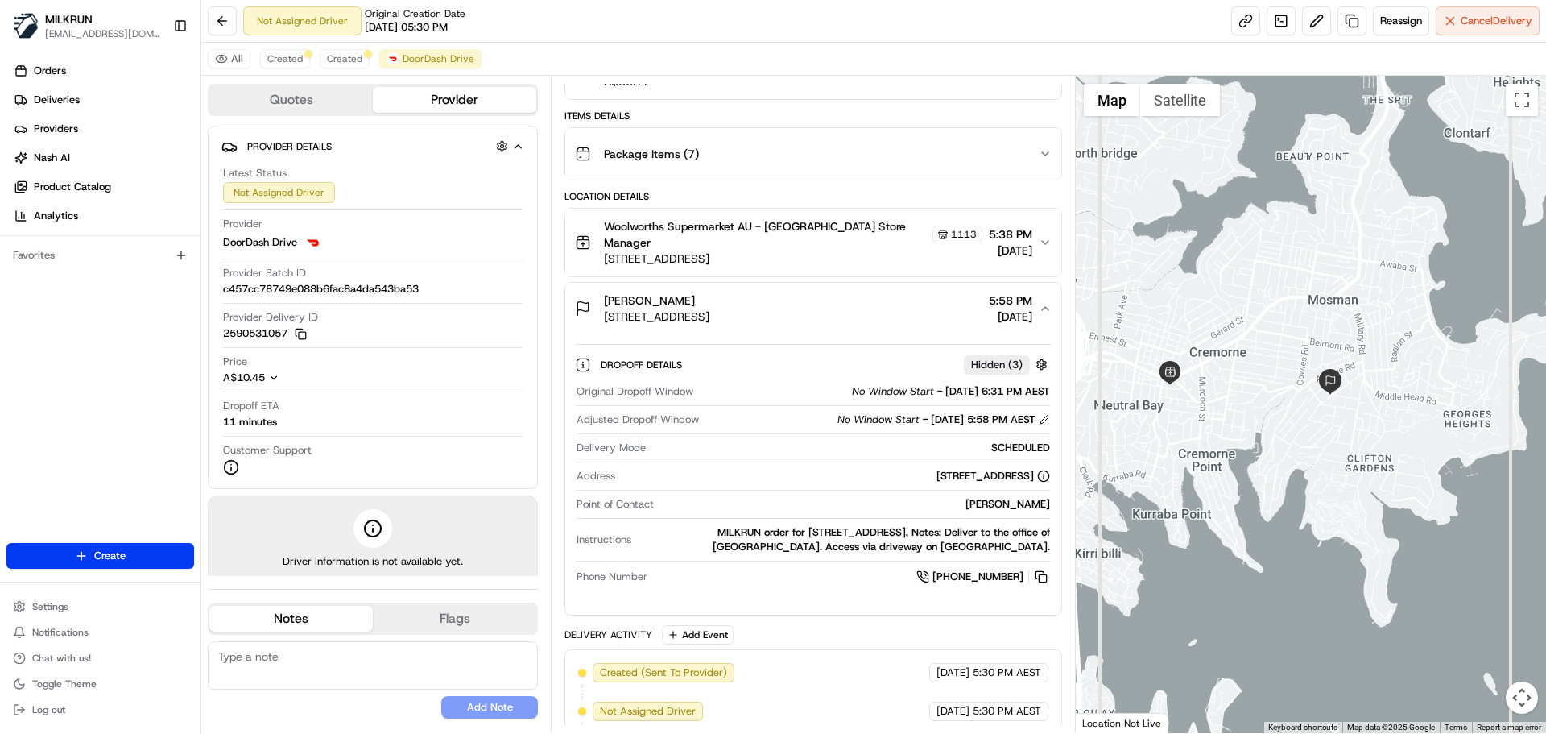
drag, startPoint x: 986, startPoint y: 528, endPoint x: 1053, endPoint y: 553, distance: 71.1
click at [1053, 553] on div "Dropoff Details Hidden ( 3 ) Original Dropoff Window No Window Start - 15/08/20…" at bounding box center [812, 467] width 495 height 267
copy div "Deliver to the office of Mosman Village Church. Access via driveway on Raglan S…"
drag, startPoint x: 604, startPoint y: 316, endPoint x: 428, endPoint y: 257, distance: 185.9
click at [829, 315] on div "Max Brewer 144A Raglan St, Mosman, NSW 2088, AU 5:58 PM 15/08/2025" at bounding box center [806, 308] width 463 height 32
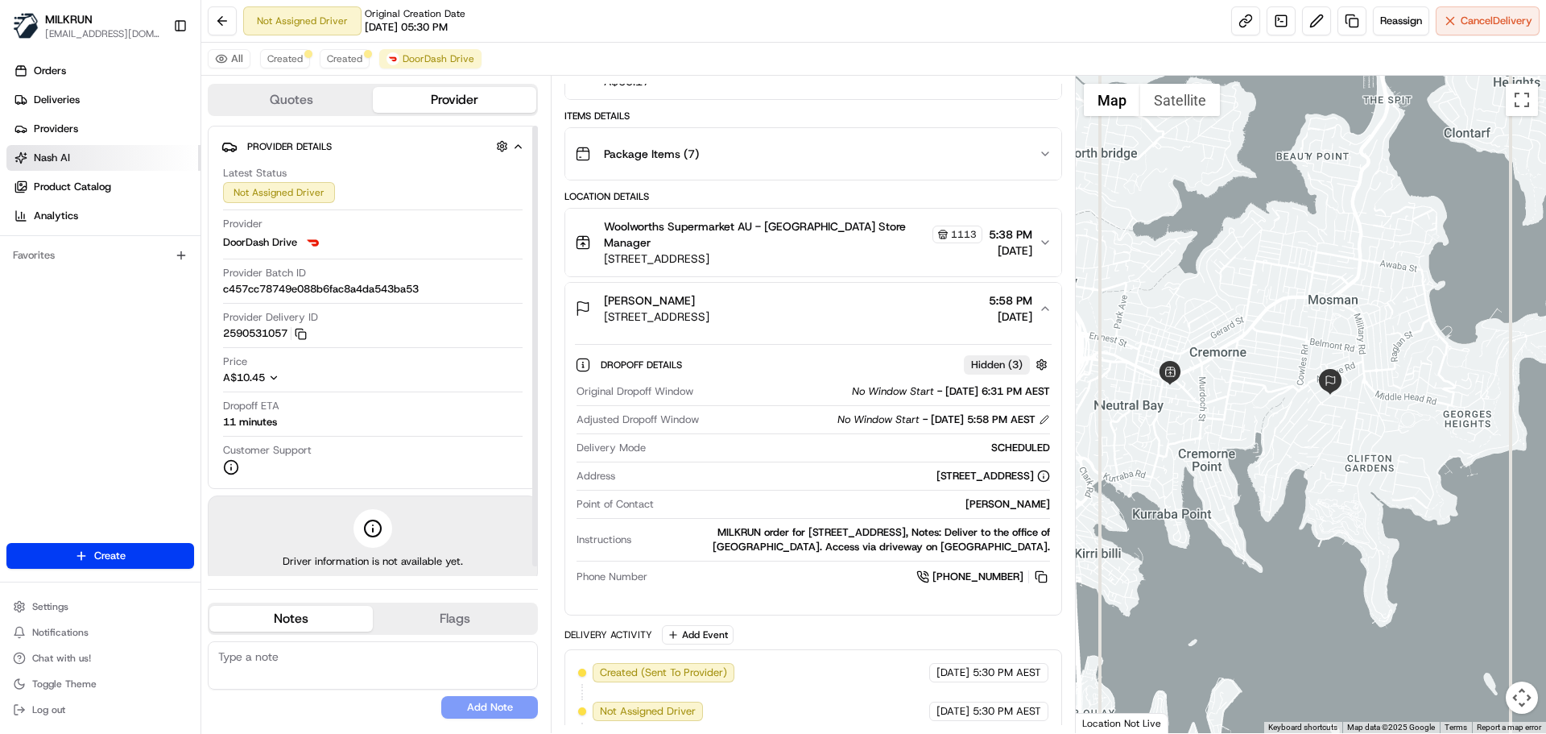
copy span "144A Raglan St, Mosman, NSW 2088, AU"
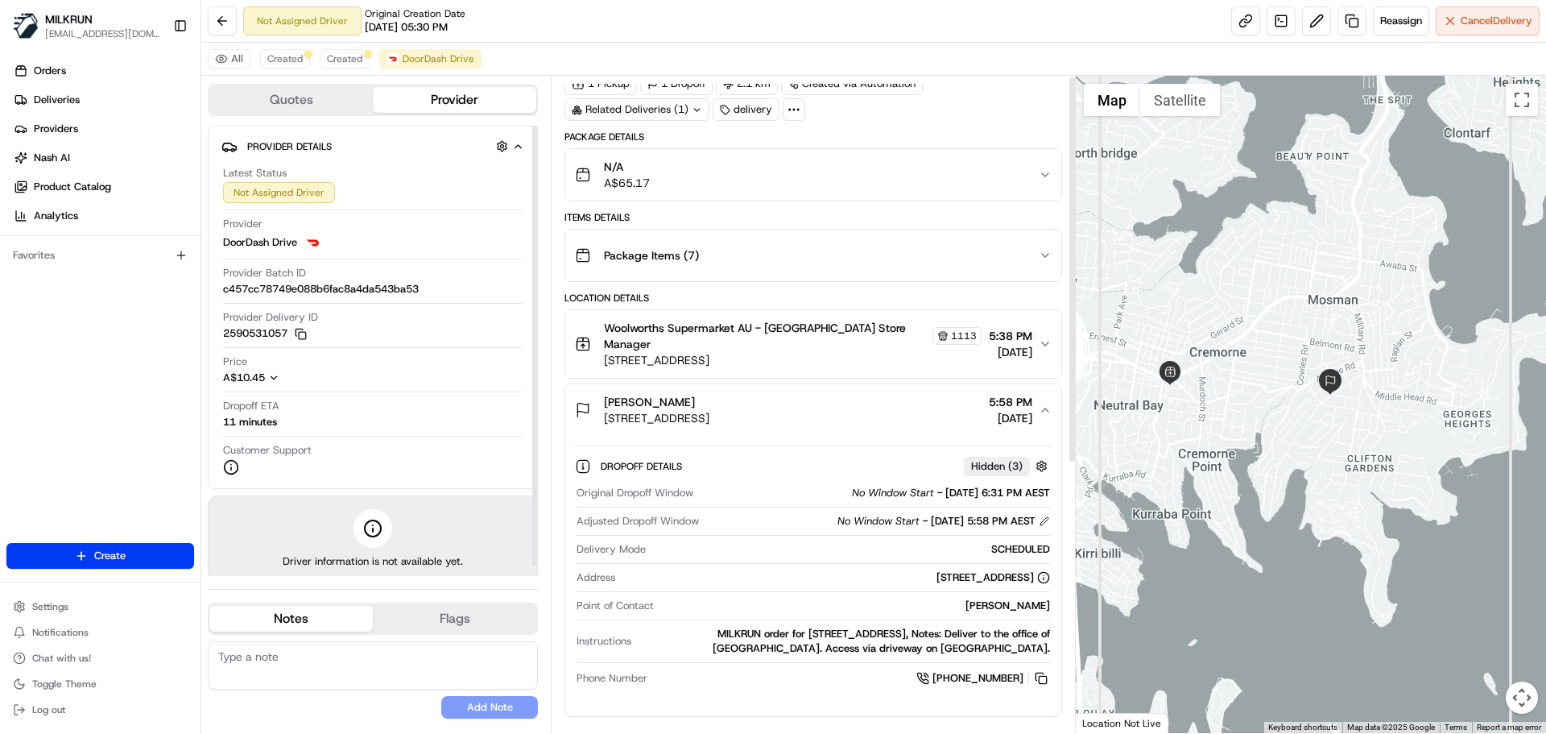
scroll to position [0, 0]
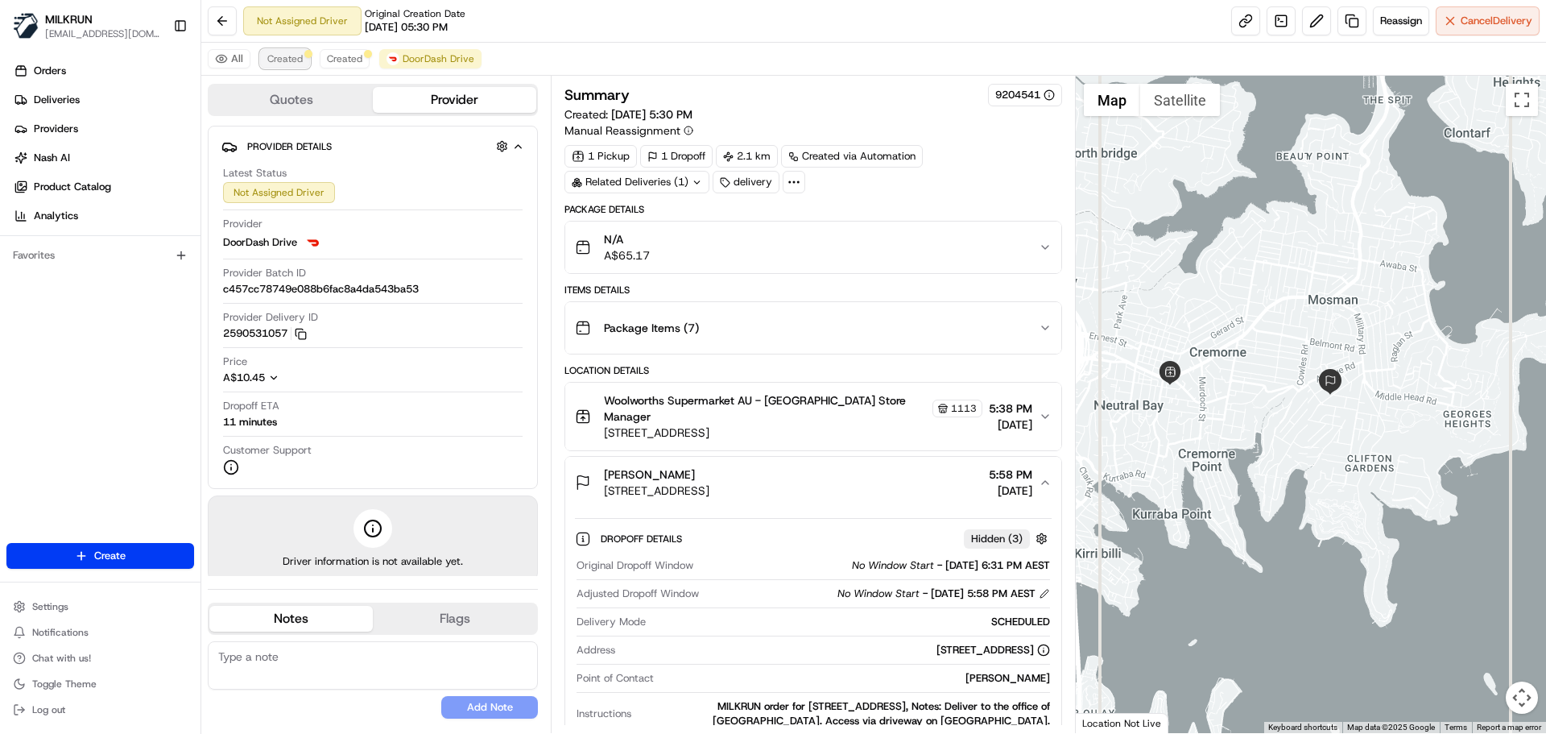
click at [285, 54] on span "Created" at bounding box center [284, 58] width 35 height 13
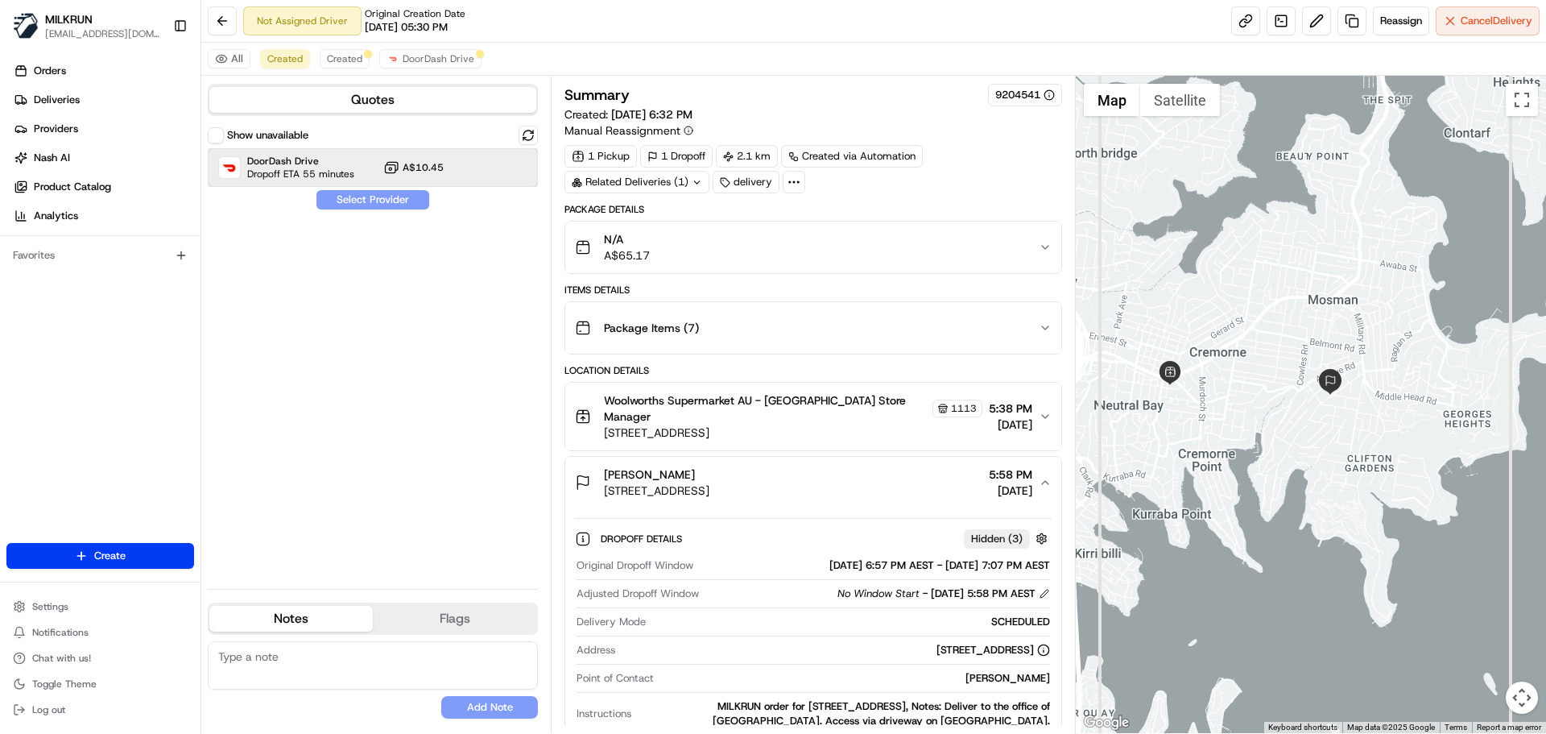
click at [354, 163] on div "DoorDash Drive Dropoff ETA 55 minutes A$10.45" at bounding box center [373, 167] width 330 height 39
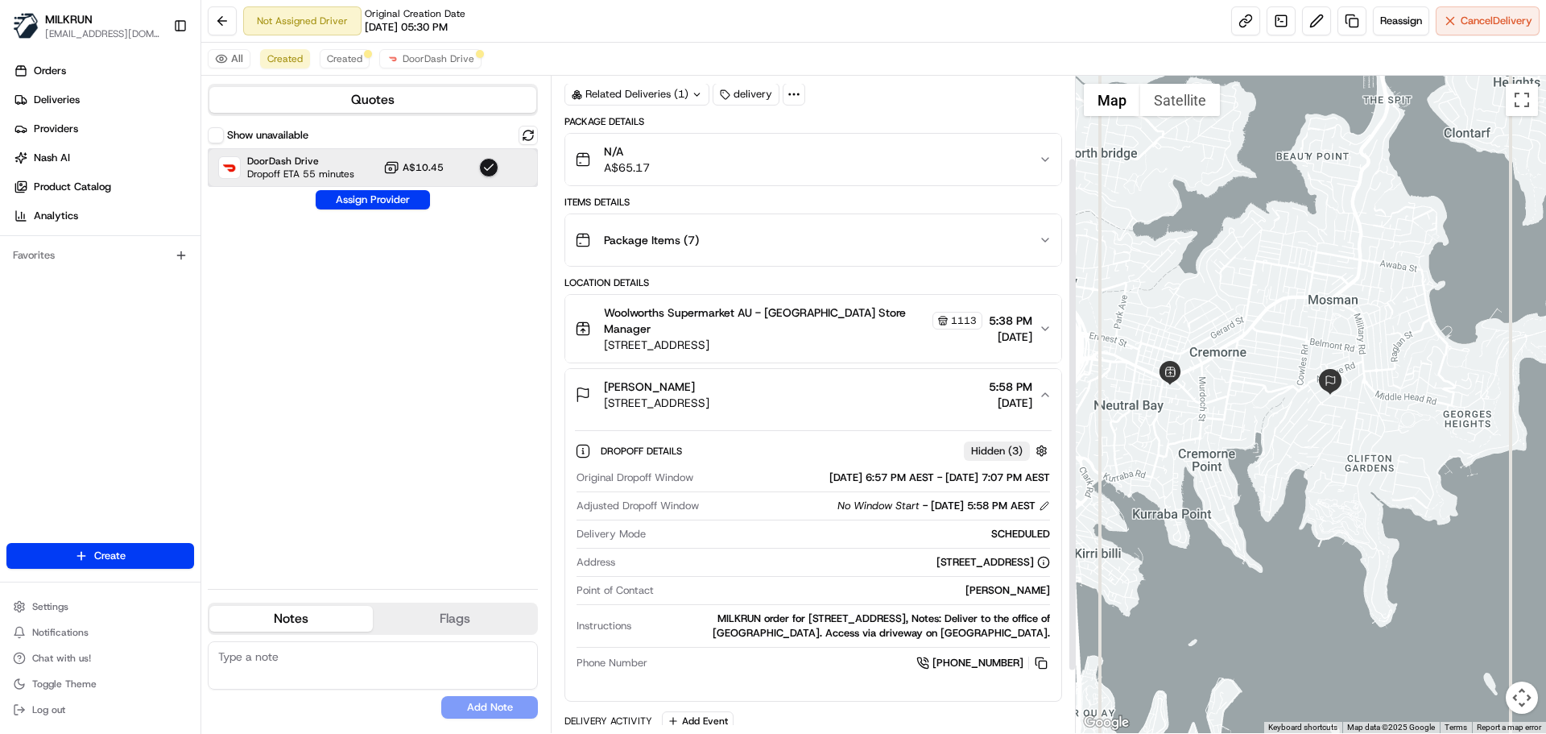
scroll to position [184, 0]
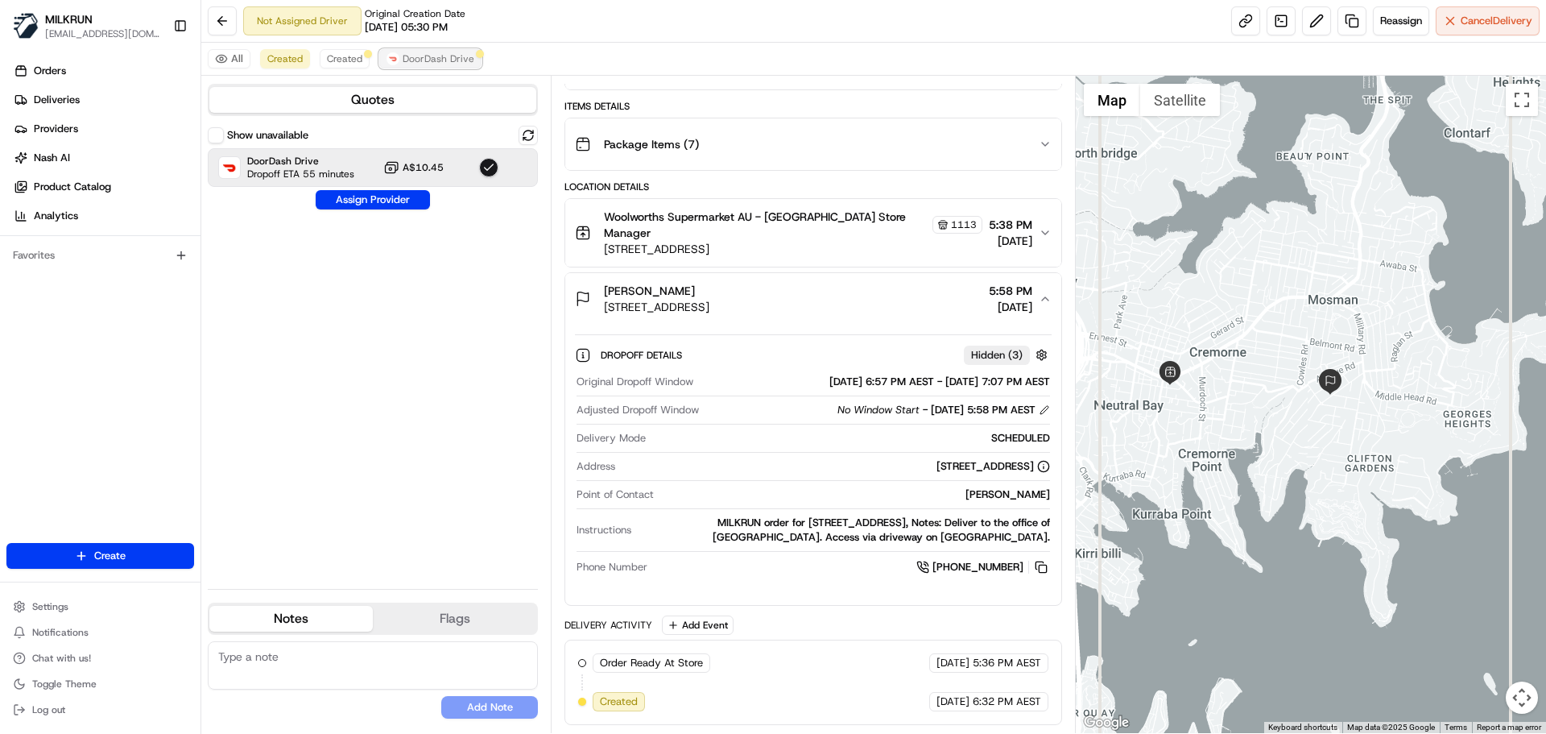
click at [423, 52] on span "DoorDash Drive" at bounding box center [439, 58] width 72 height 13
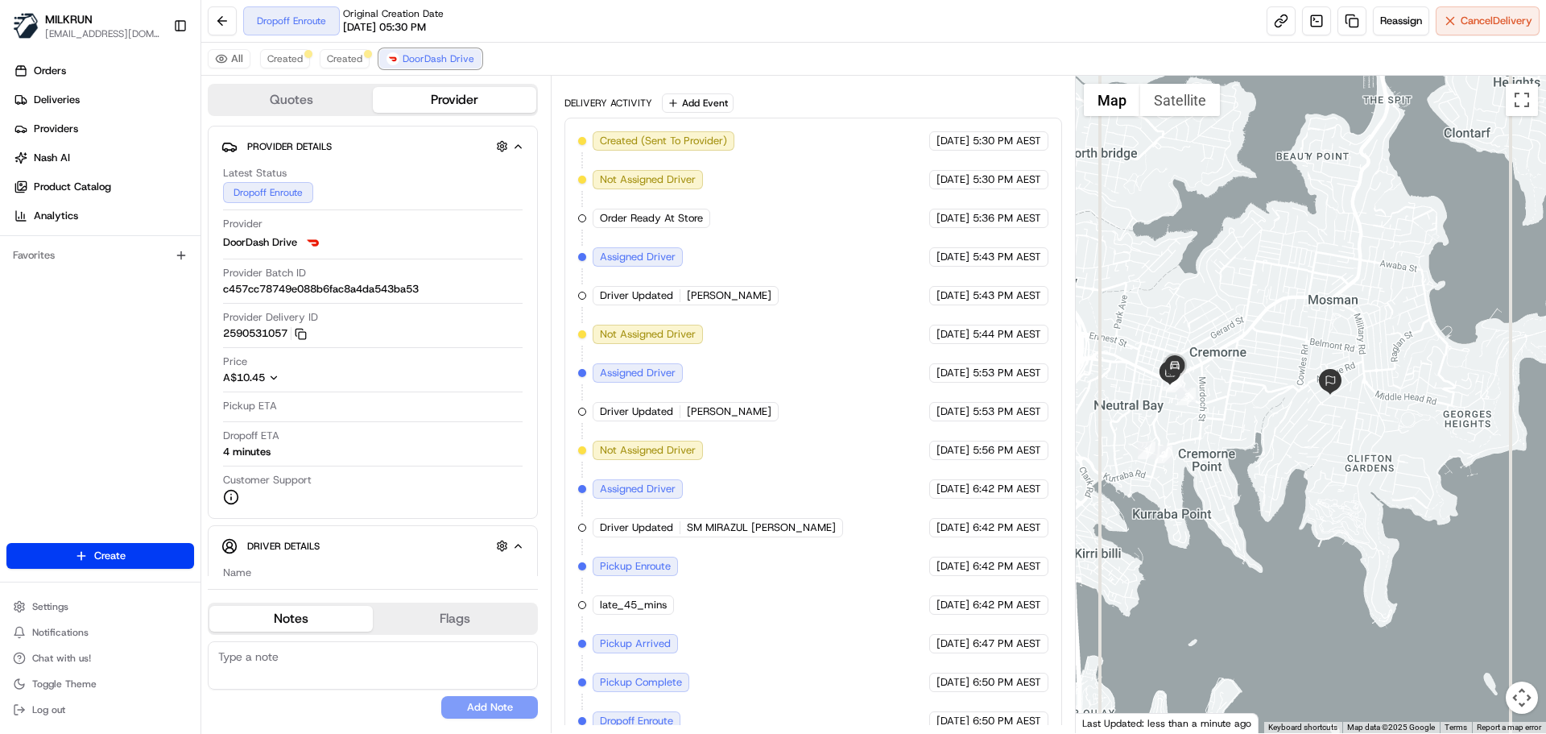
scroll to position [725, 0]
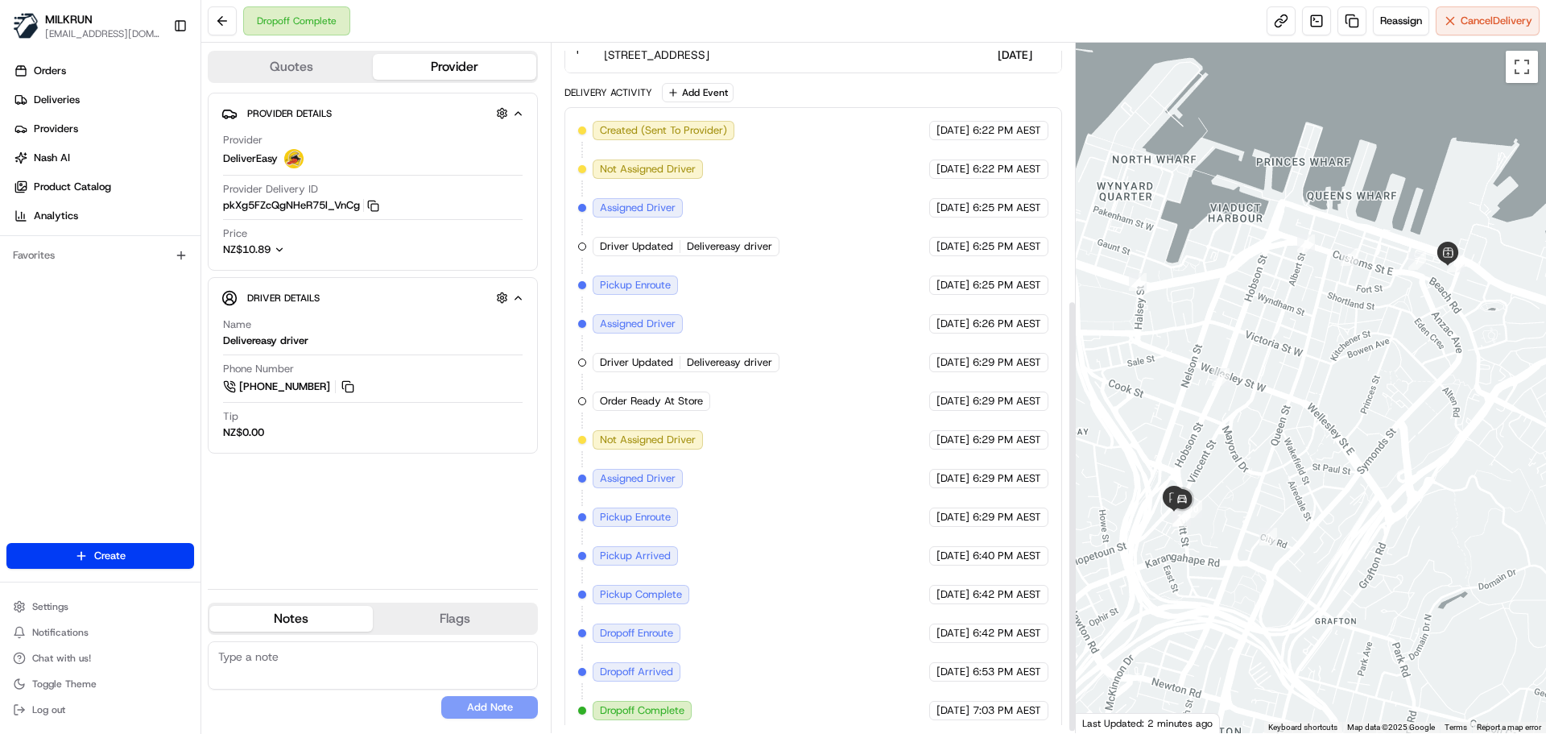
scroll to position [412, 0]
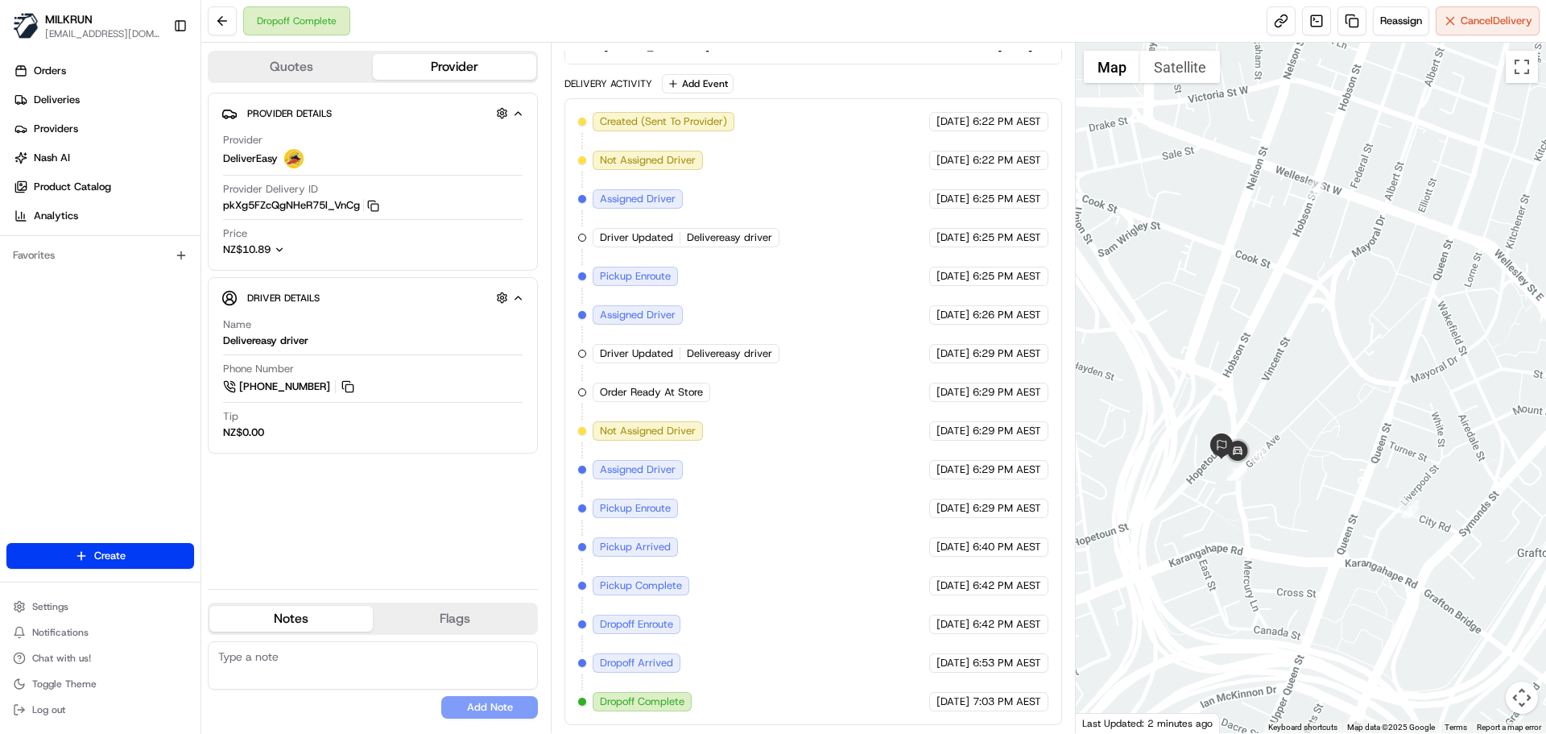
drag, startPoint x: 1316, startPoint y: 540, endPoint x: 1518, endPoint y: 526, distance: 202.6
click at [1518, 526] on div at bounding box center [1311, 388] width 471 height 690
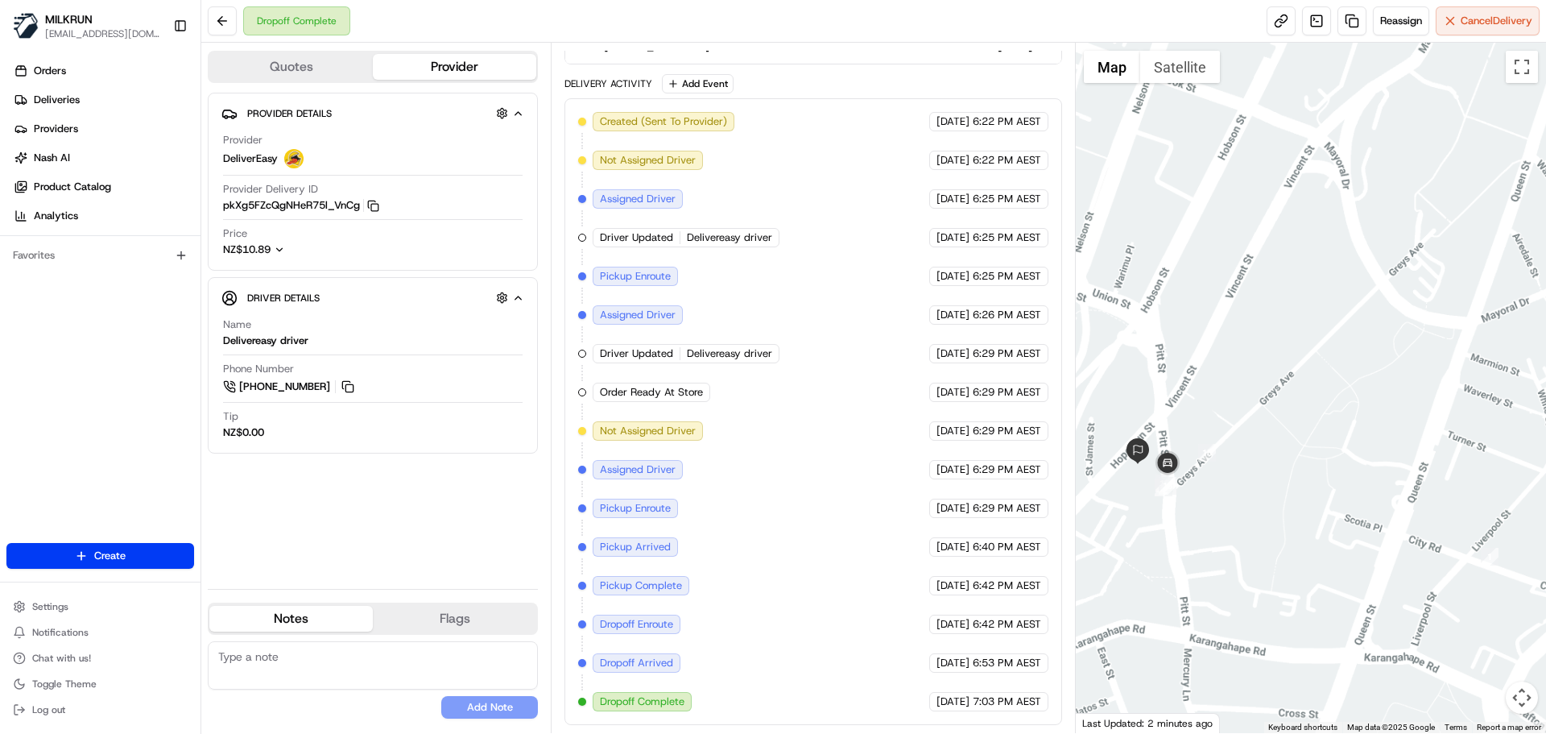
drag, startPoint x: 1302, startPoint y: 426, endPoint x: 1326, endPoint y: 464, distance: 44.5
click at [1345, 446] on div at bounding box center [1311, 388] width 471 height 690
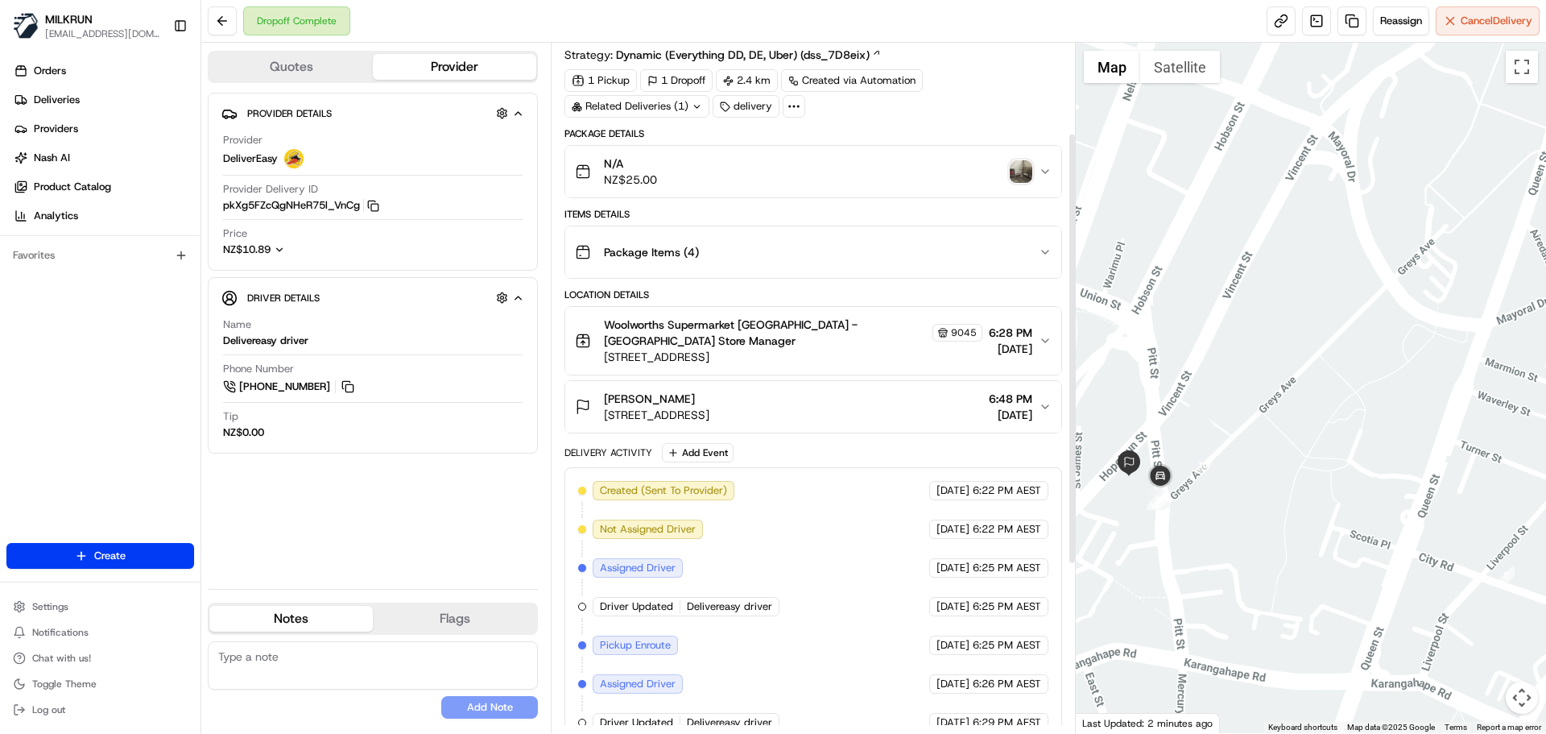
scroll to position [0, 0]
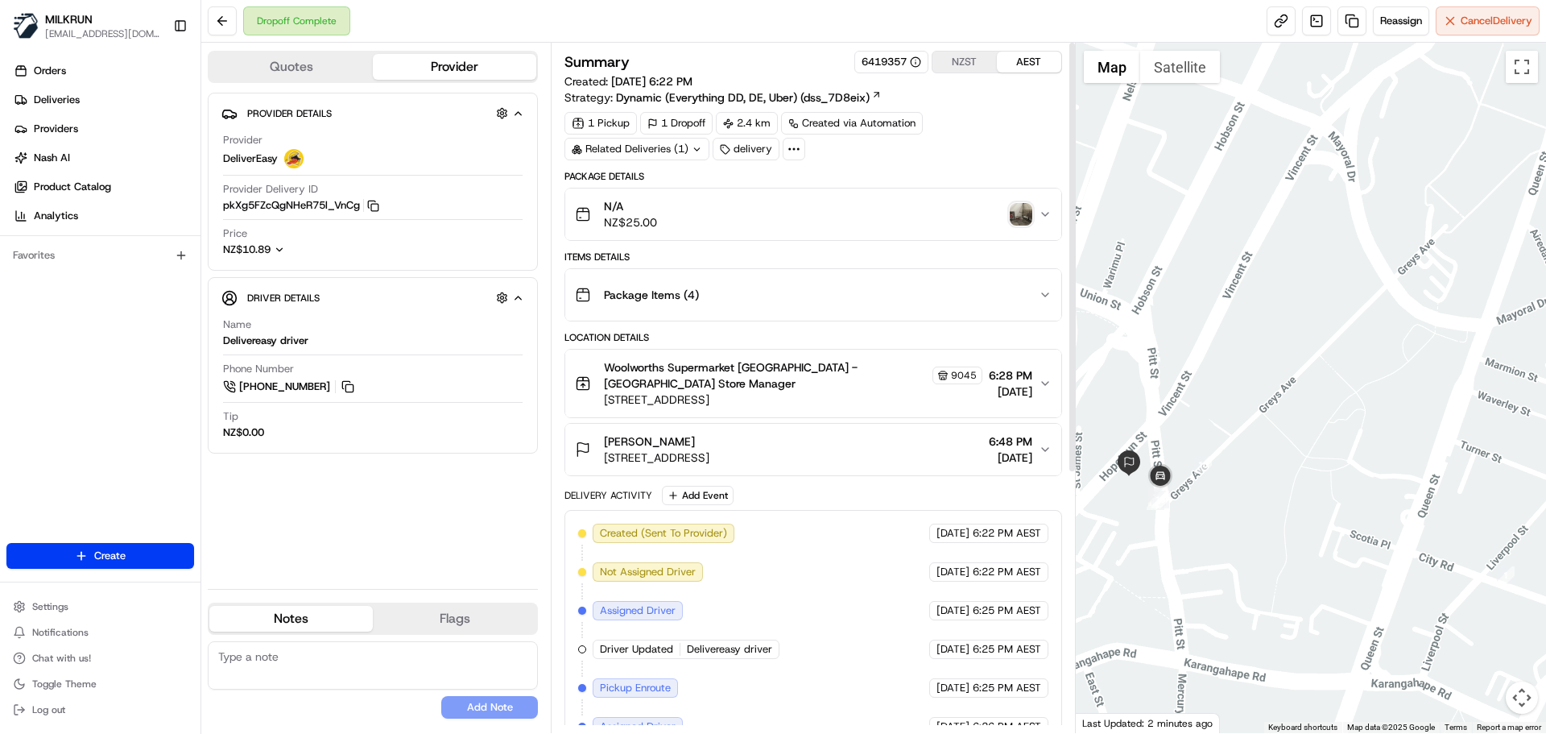
click at [1015, 212] on img "button" at bounding box center [1021, 214] width 23 height 23
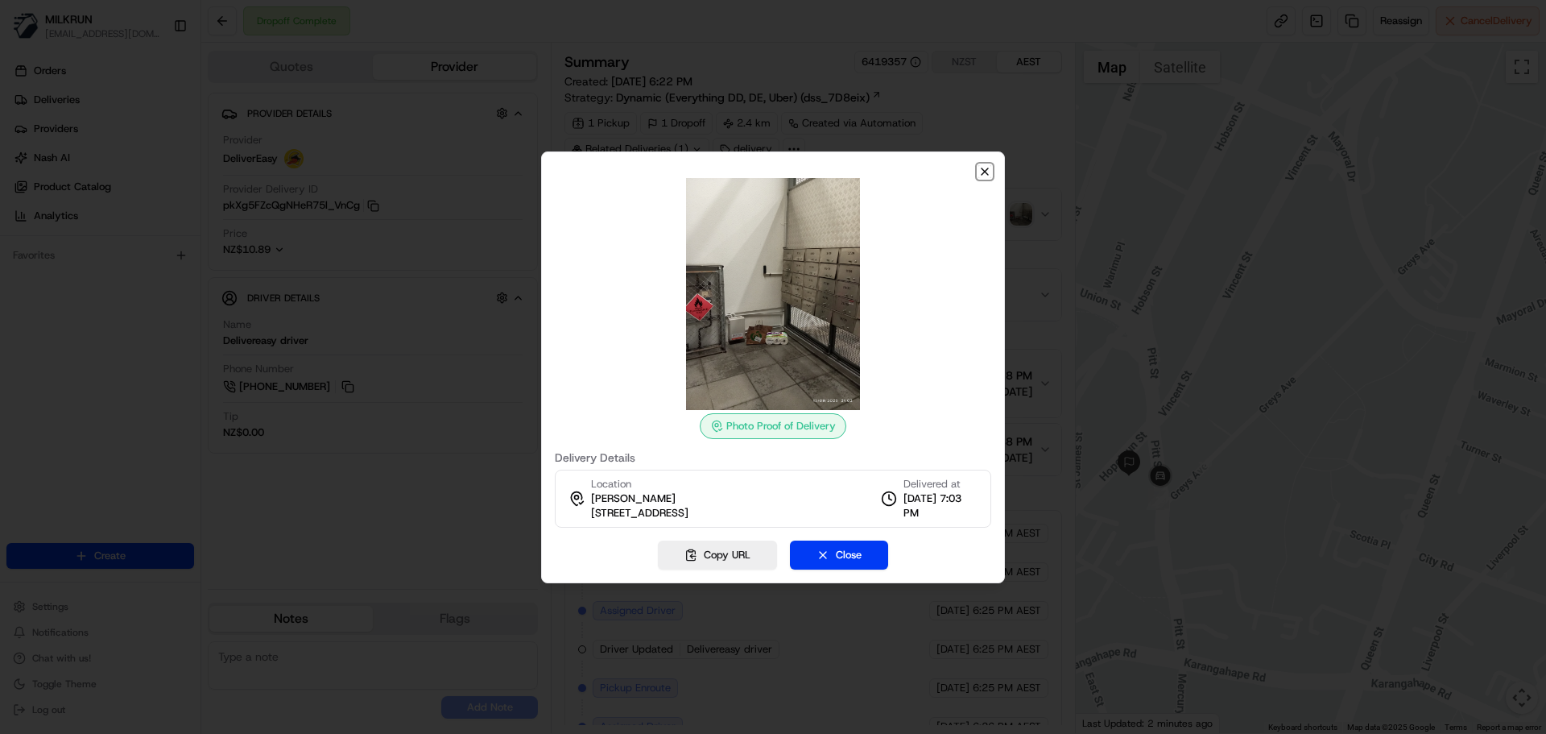
click at [985, 166] on icon "button" at bounding box center [985, 171] width 13 height 13
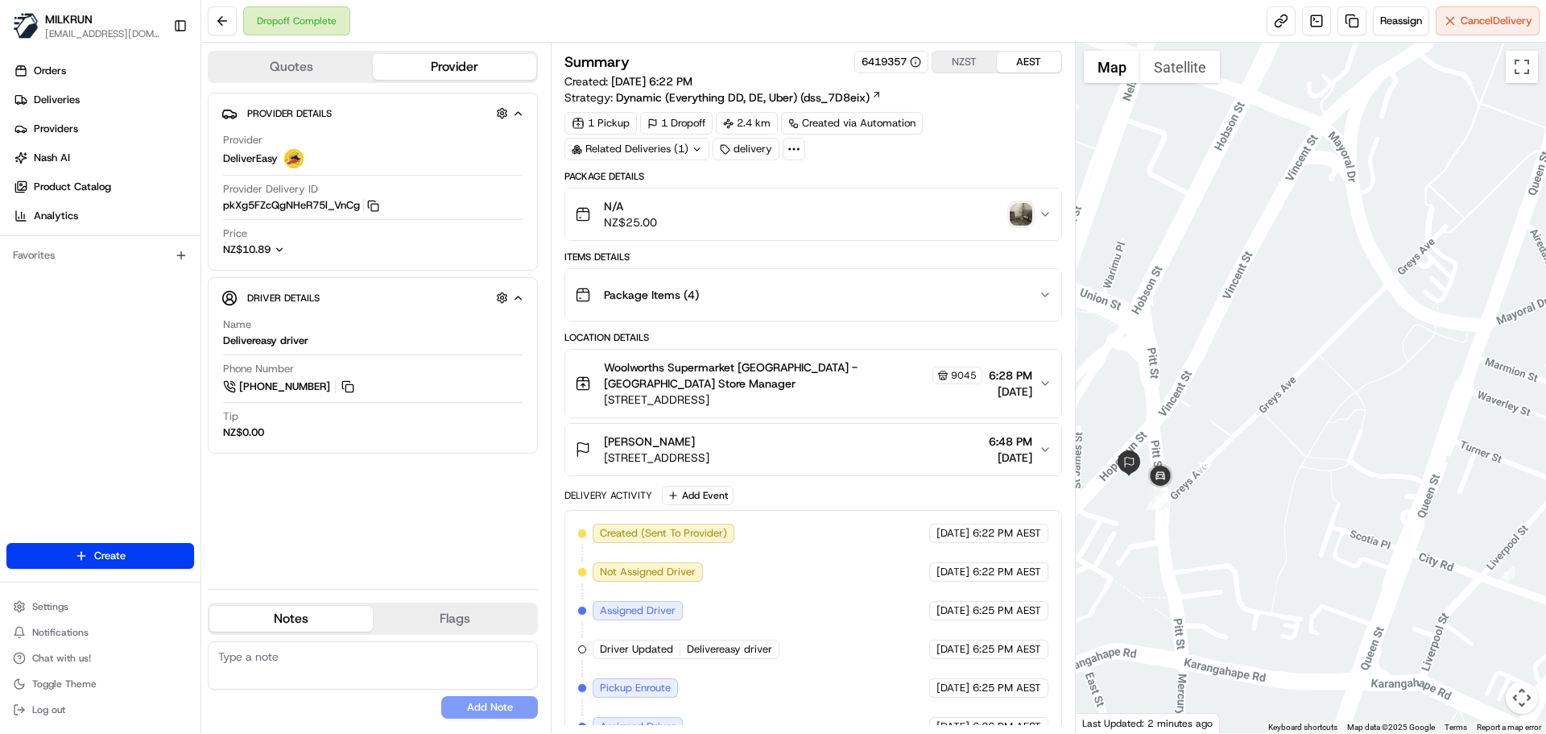
click at [1027, 213] on img "button" at bounding box center [1021, 214] width 23 height 23
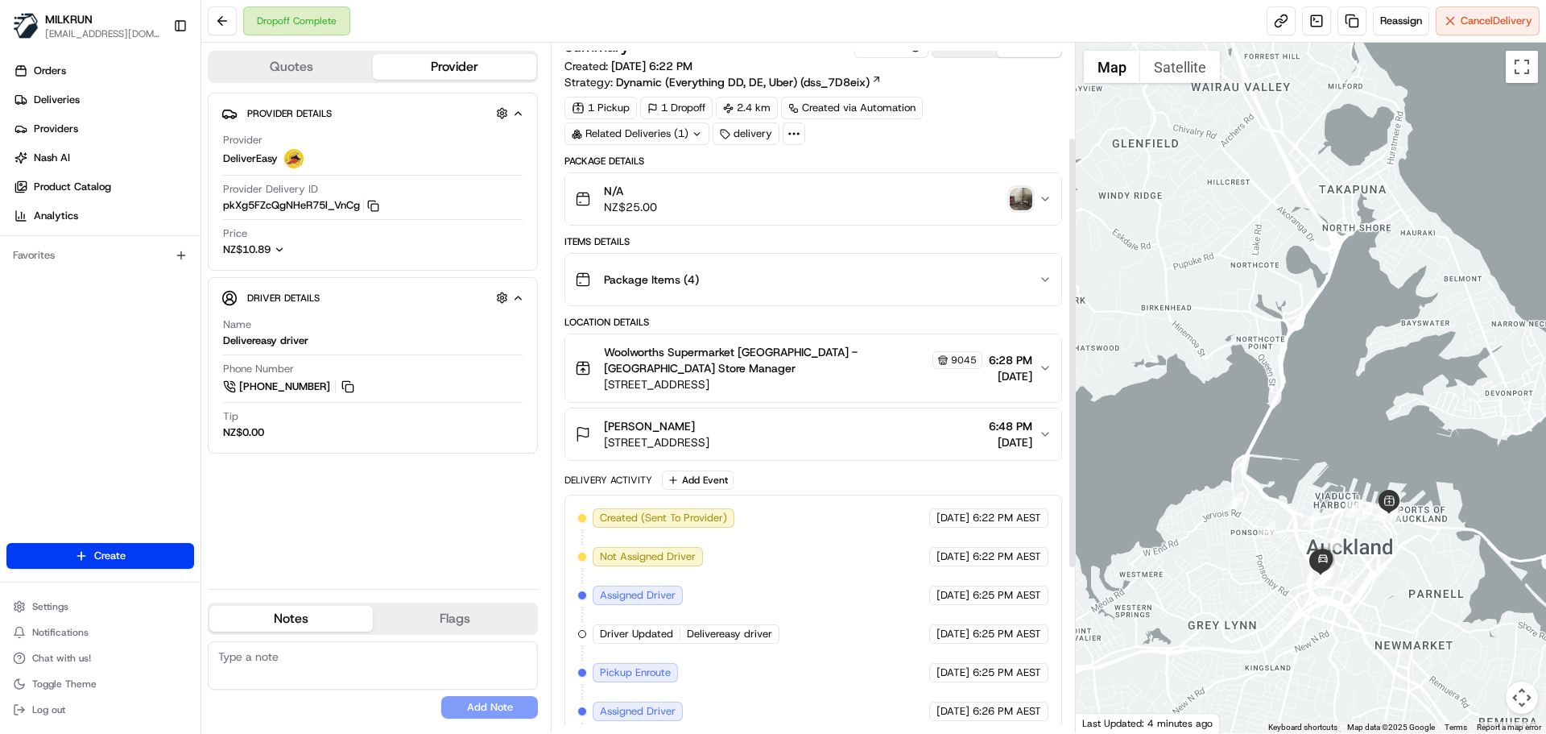
scroll to position [9, 0]
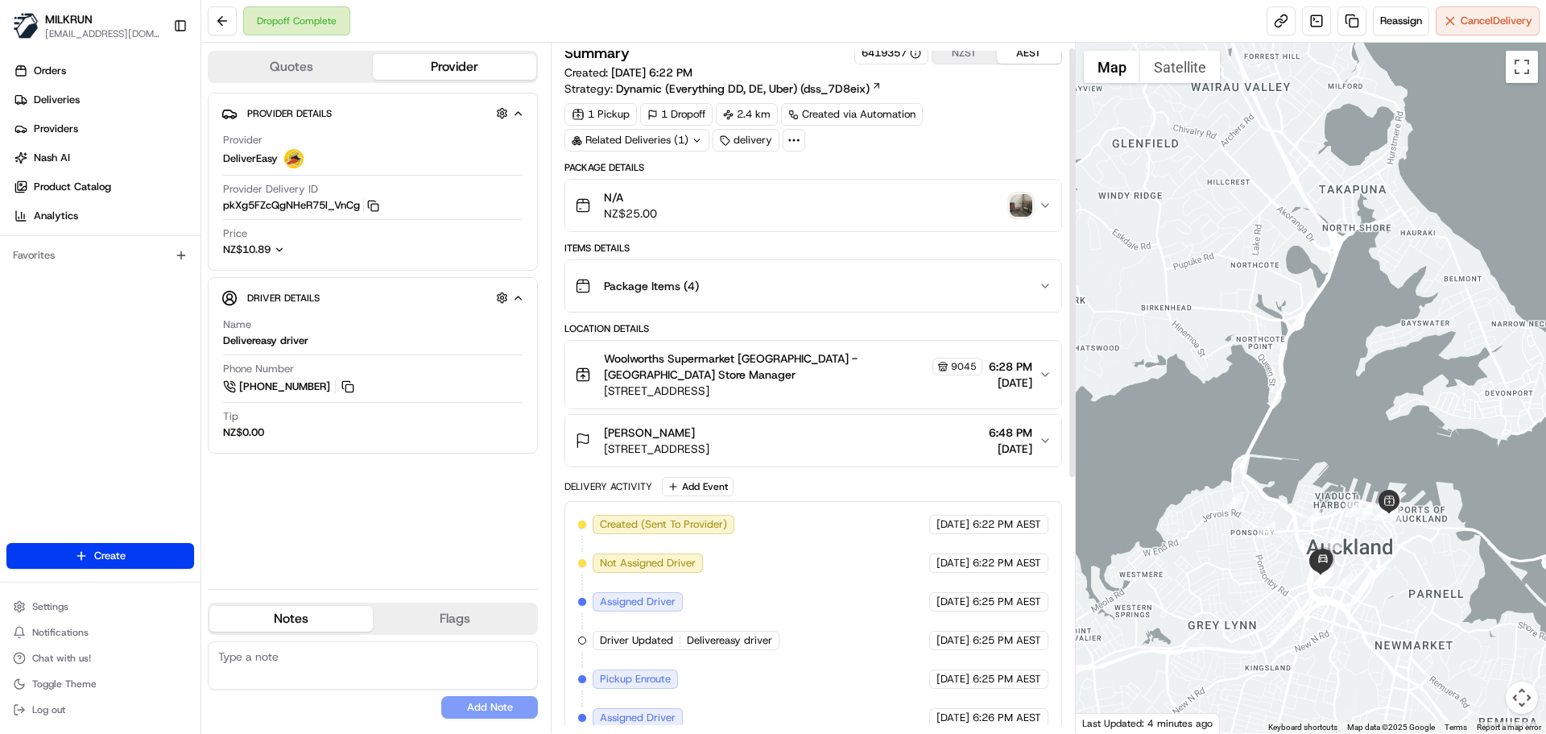
click at [1031, 428] on span "6:48 PM" at bounding box center [1010, 432] width 43 height 16
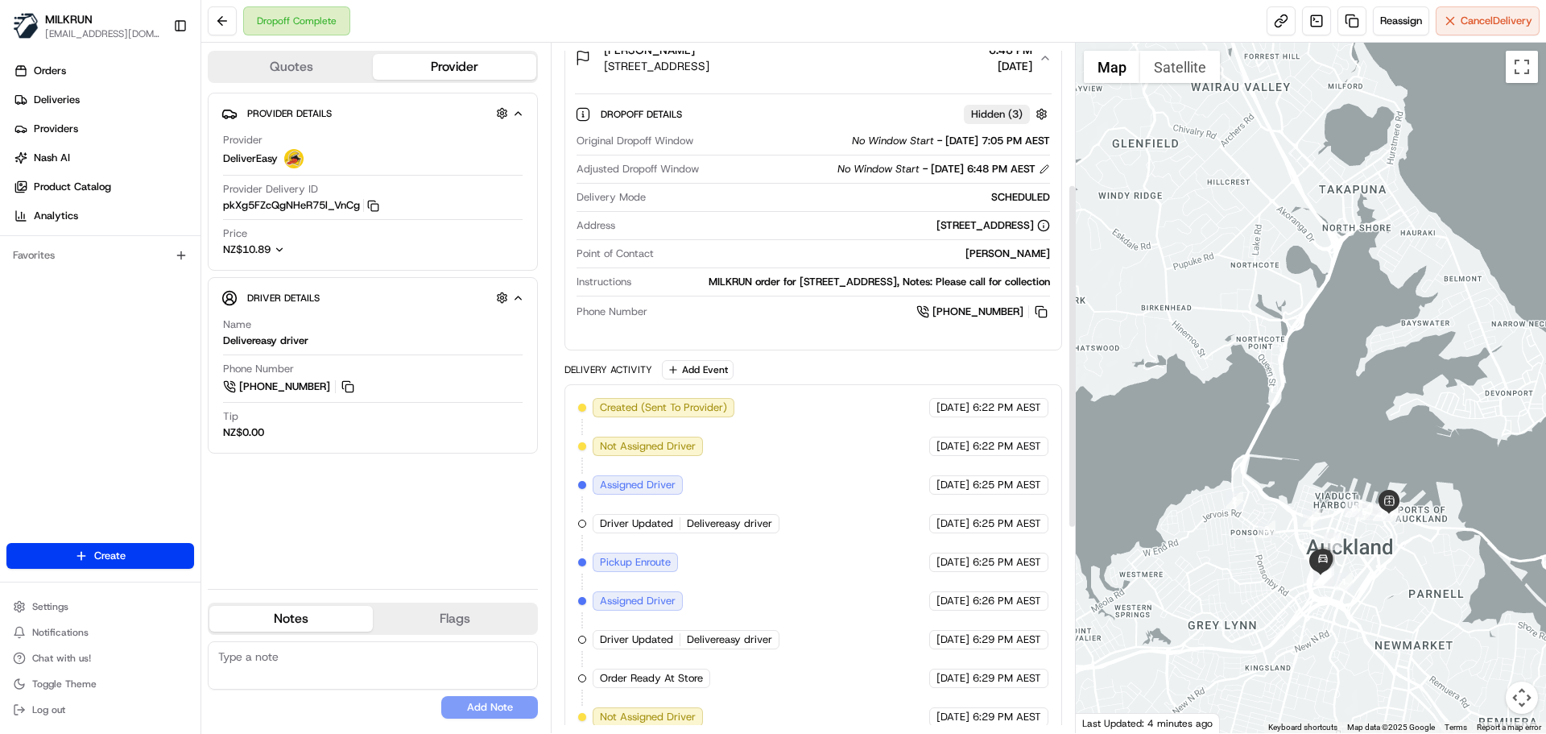
scroll to position [209, 0]
